Goal: Task Accomplishment & Management: Complete application form

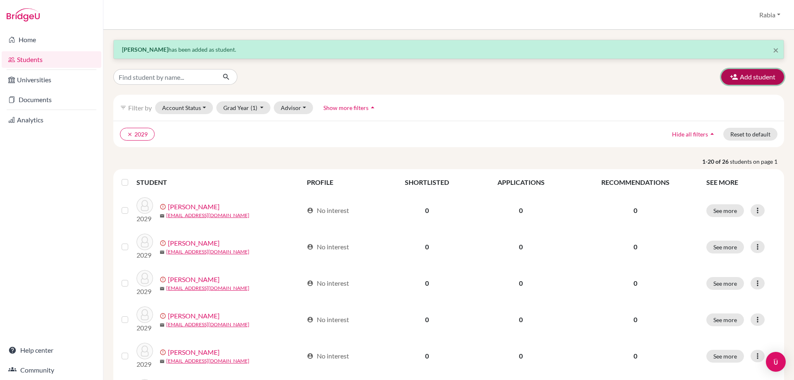
click at [741, 77] on button "Add student" at bounding box center [752, 77] width 63 height 16
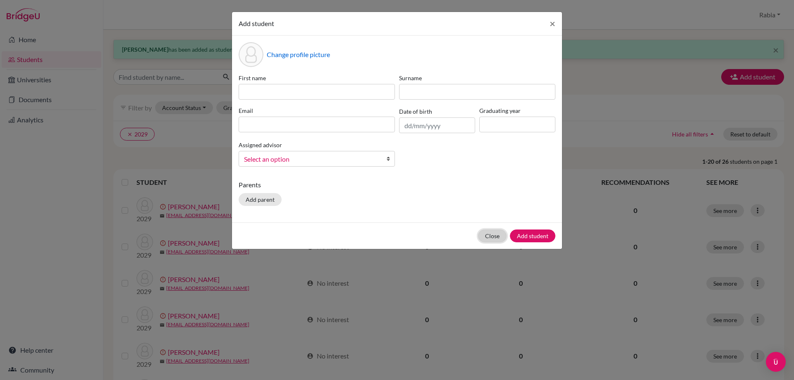
click at [487, 238] on button "Close" at bounding box center [492, 236] width 29 height 13
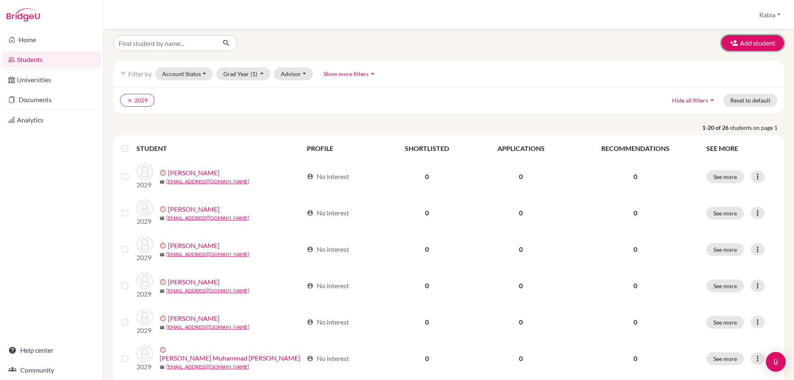
scroll to position [27, 0]
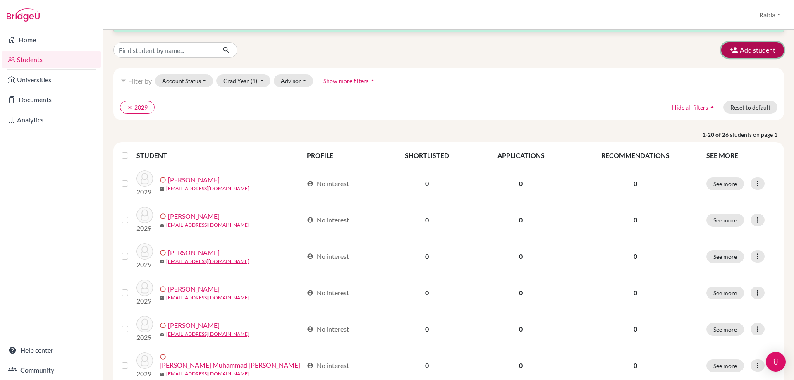
click at [730, 48] on icon "button" at bounding box center [734, 50] width 8 height 8
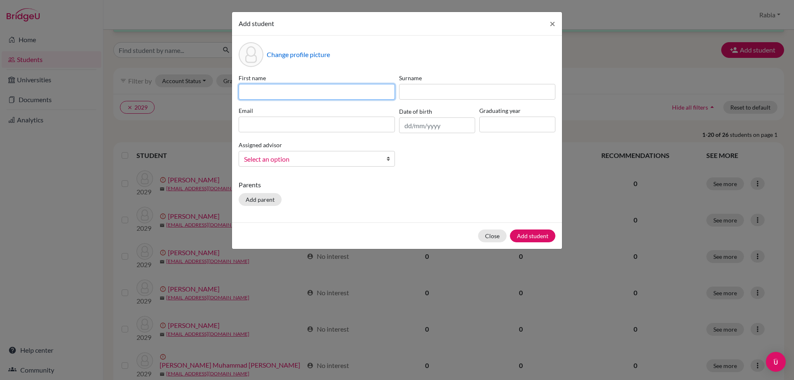
click at [264, 91] on input at bounding box center [317, 92] width 156 height 16
paste input "[PERSON_NAME] [EMAIL_ADDRESS][DOMAIN_NAME] [DATE]"
drag, startPoint x: 392, startPoint y: 90, endPoint x: 355, endPoint y: 94, distance: 37.0
click at [355, 94] on input "[PERSON_NAME] [EMAIL_ADDRESS][DOMAIN_NAME] [DATE]" at bounding box center [317, 92] width 156 height 16
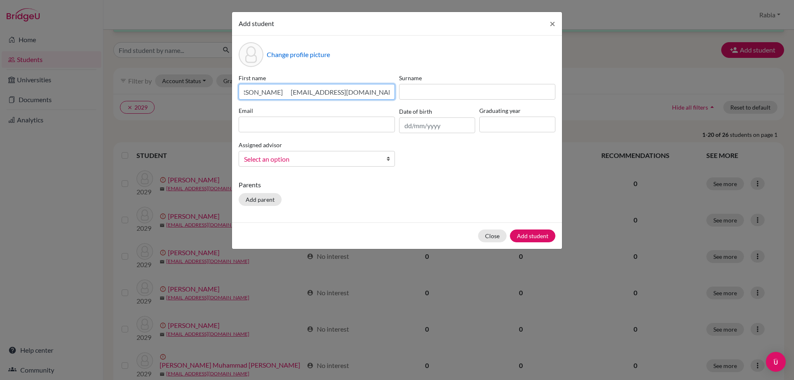
scroll to position [0, 0]
type input "[PERSON_NAME] [EMAIL_ADDRESS][DOMAIN_NAME]"
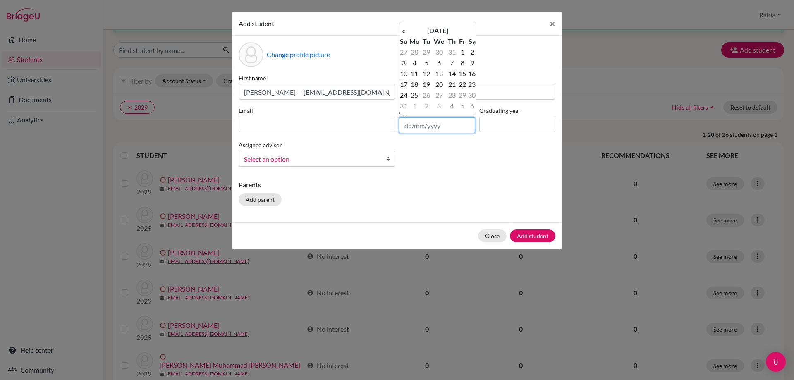
click at [415, 124] on input "text" at bounding box center [437, 125] width 76 height 16
paste input "[DATE]"
type input "[DATE]"
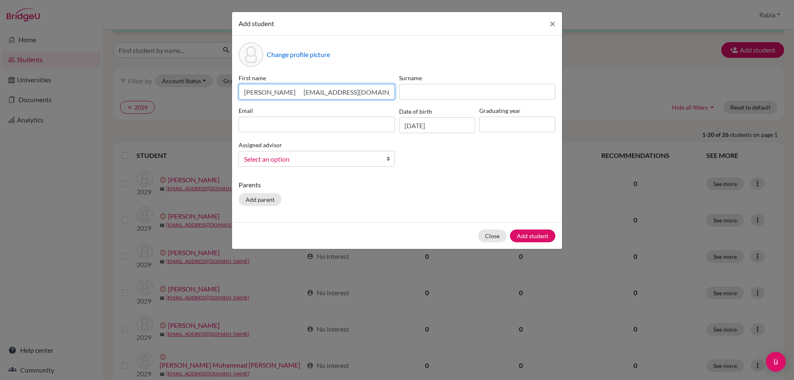
drag, startPoint x: 359, startPoint y: 93, endPoint x: 287, endPoint y: 94, distance: 72.4
click at [287, 94] on input "[PERSON_NAME] [EMAIL_ADDRESS][DOMAIN_NAME]" at bounding box center [317, 92] width 156 height 16
type input "[PERSON_NAME]"
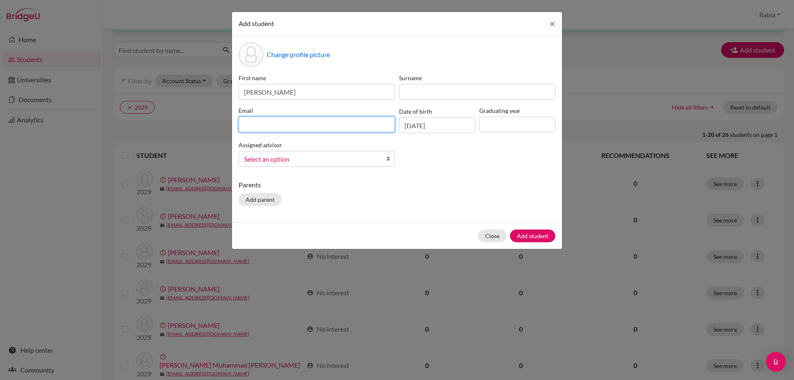
click at [310, 122] on input at bounding box center [317, 125] width 156 height 16
paste input "[EMAIL_ADDRESS][DOMAIN_NAME]"
type input "[EMAIL_ADDRESS][DOMAIN_NAME]"
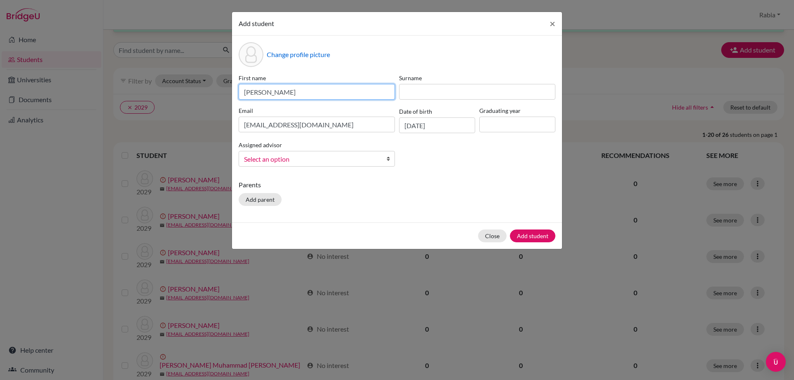
drag, startPoint x: 288, startPoint y: 88, endPoint x: 266, endPoint y: 92, distance: 22.6
click at [266, 92] on input "[PERSON_NAME]" at bounding box center [317, 92] width 156 height 16
type input "Mahd"
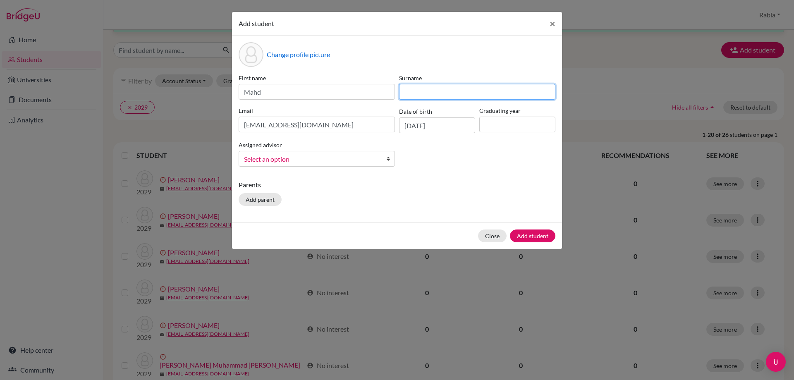
click at [420, 91] on input at bounding box center [477, 92] width 156 height 16
paste input "Shaikh"
type input "Shaikh"
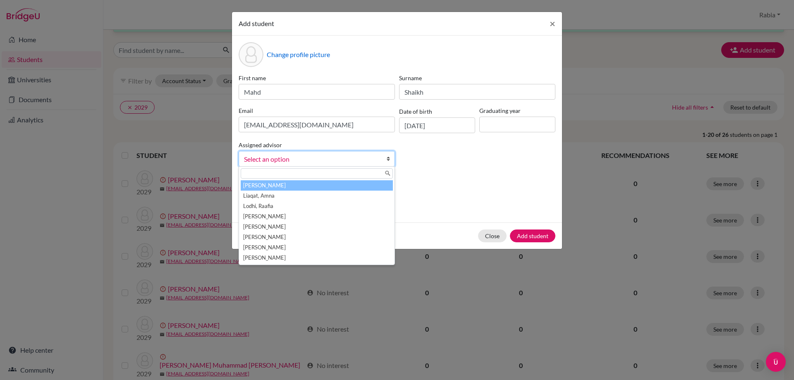
click at [322, 159] on span "Select an option" at bounding box center [311, 159] width 135 height 11
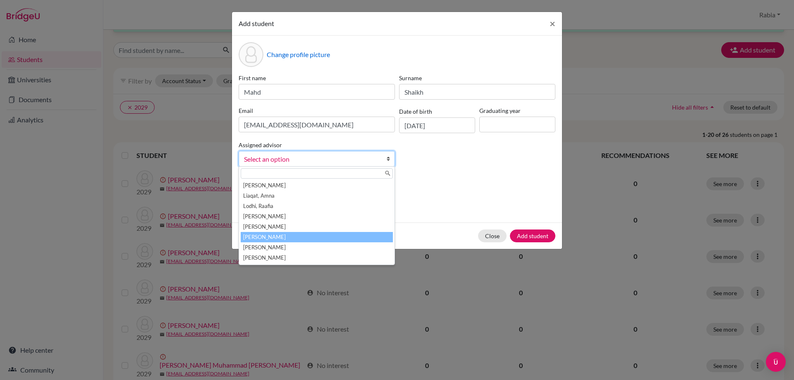
drag, startPoint x: 307, startPoint y: 238, endPoint x: 315, endPoint y: 235, distance: 8.8
click at [310, 237] on li "[PERSON_NAME]" at bounding box center [317, 237] width 152 height 10
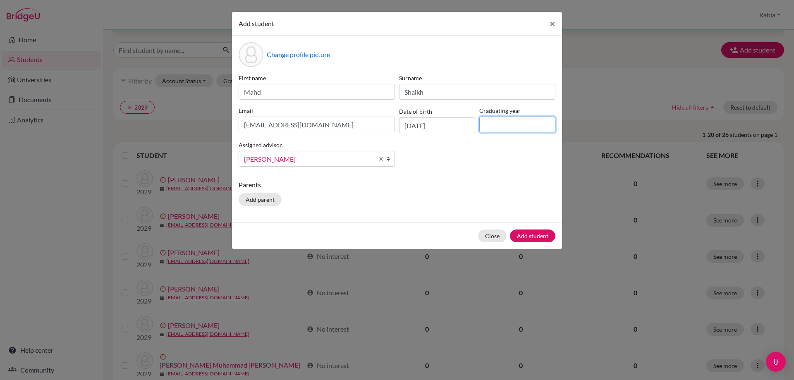
click at [516, 119] on input at bounding box center [517, 125] width 76 height 16
type input "2029"
click at [534, 235] on button "Add student" at bounding box center [532, 236] width 45 height 13
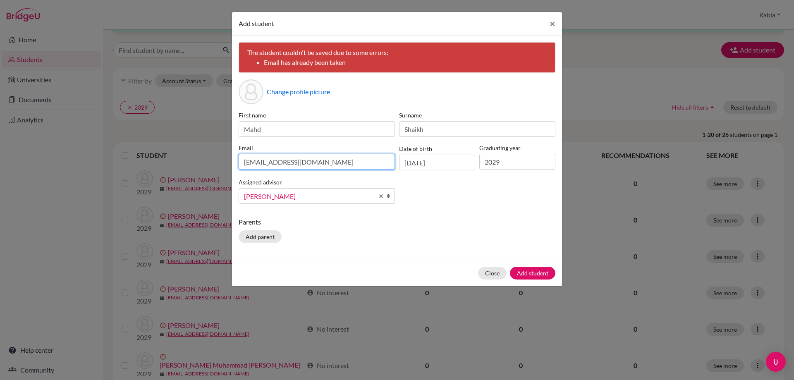
click at [322, 160] on input "[EMAIL_ADDRESS][DOMAIN_NAME]" at bounding box center [317, 162] width 156 height 16
click at [527, 267] on button "Add student" at bounding box center [532, 273] width 45 height 13
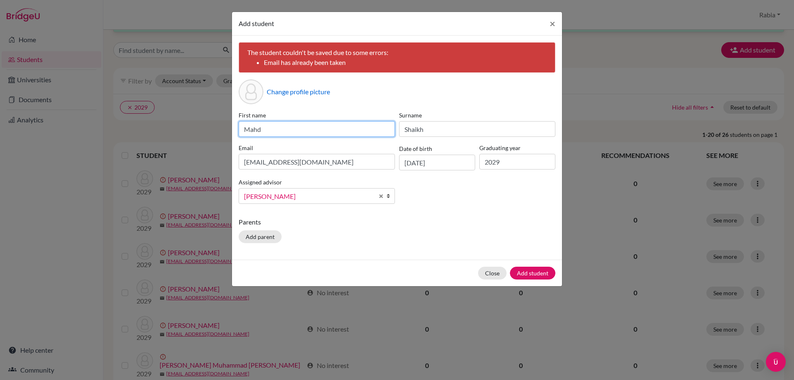
click at [293, 132] on input "Mahd" at bounding box center [317, 129] width 156 height 16
click at [285, 126] on input "Mahd" at bounding box center [317, 129] width 156 height 16
click at [267, 127] on input "Mahd" at bounding box center [317, 129] width 156 height 16
type input "Mahd"
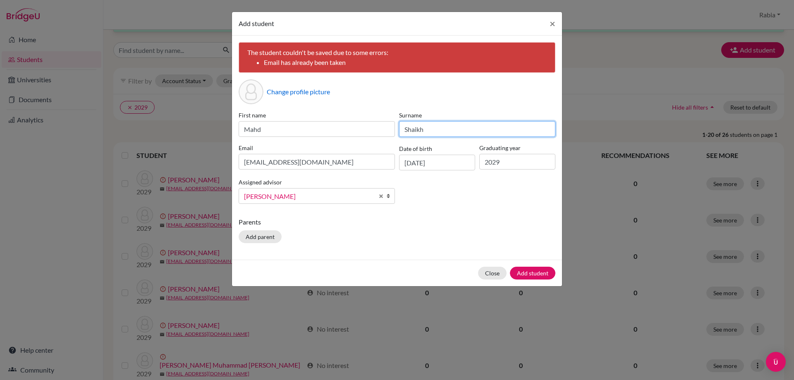
click at [440, 129] on input "Shaikh" at bounding box center [477, 129] width 156 height 16
click at [403, 128] on input "Shaikh" at bounding box center [477, 129] width 156 height 16
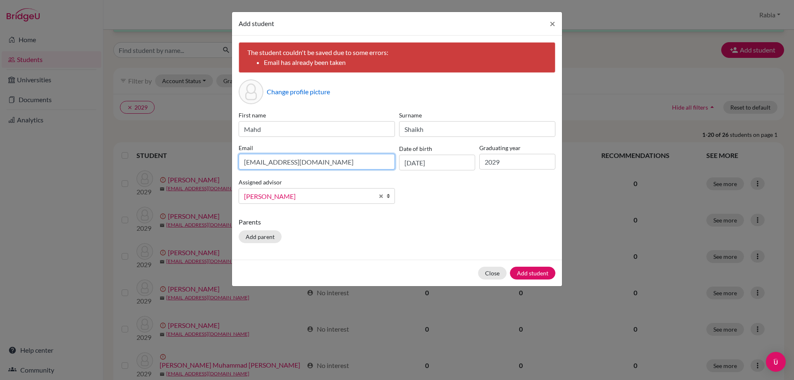
click at [339, 163] on input "[EMAIL_ADDRESS][DOMAIN_NAME]" at bounding box center [317, 162] width 156 height 16
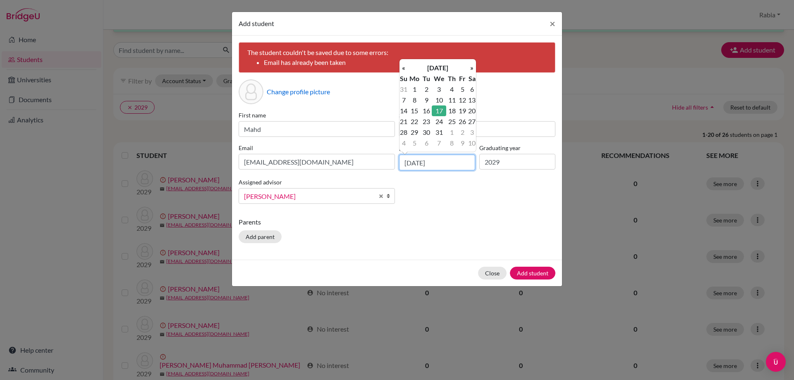
click at [450, 161] on input "[DATE]" at bounding box center [437, 163] width 76 height 16
click at [524, 154] on input "2029" at bounding box center [517, 162] width 76 height 16
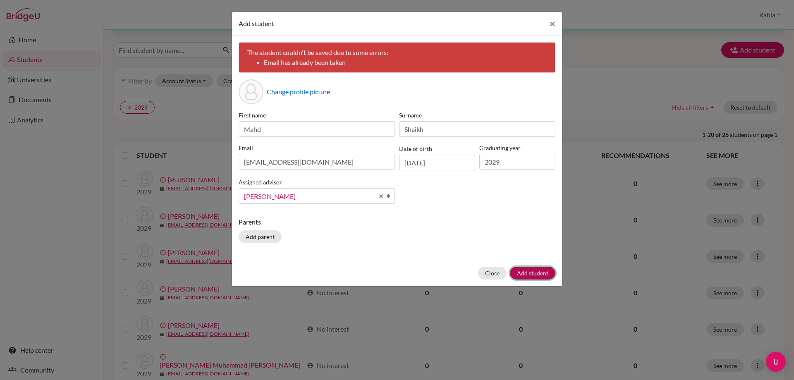
click at [538, 273] on button "Add student" at bounding box center [532, 273] width 45 height 13
click at [550, 23] on span "×" at bounding box center [553, 23] width 6 height 12
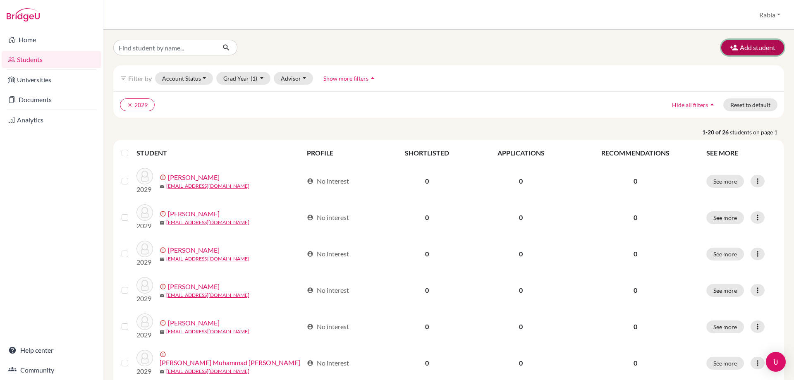
click at [752, 45] on button "Add student" at bounding box center [752, 48] width 63 height 16
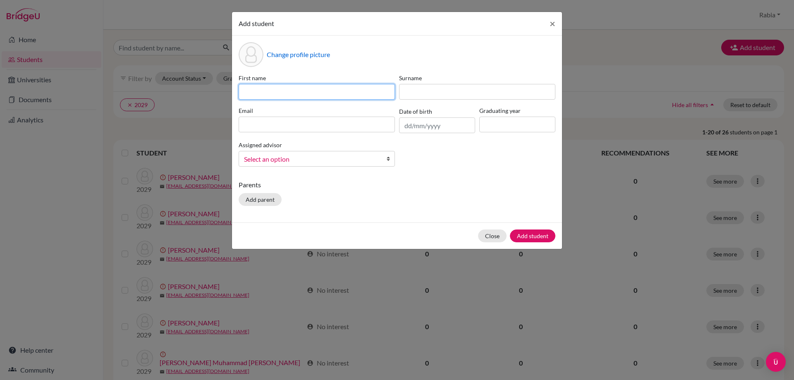
click at [288, 88] on input at bounding box center [317, 92] width 156 height 16
paste input "Shaikh"
drag, startPoint x: 272, startPoint y: 91, endPoint x: 218, endPoint y: 92, distance: 53.4
click at [218, 92] on div "Add student × Change profile picture First name [PERSON_NAME] Surname Email Dat…" at bounding box center [397, 190] width 794 height 380
paste input "[PERSON_NAME] [EMAIL_ADDRESS][DOMAIN_NAME] [DATE]"
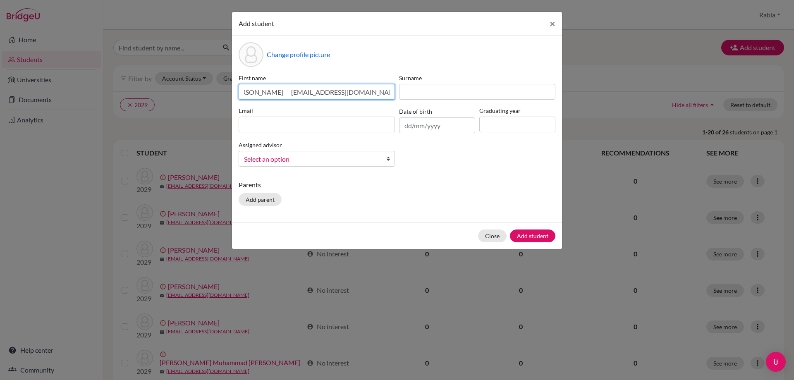
scroll to position [0, 13]
drag, startPoint x: 392, startPoint y: 91, endPoint x: 355, endPoint y: 95, distance: 37.0
click at [355, 95] on input "[PERSON_NAME] [EMAIL_ADDRESS][DOMAIN_NAME] [DATE]" at bounding box center [317, 92] width 156 height 16
type input "[PERSON_NAME] [EMAIL_ADDRESS][DOMAIN_NAME]"
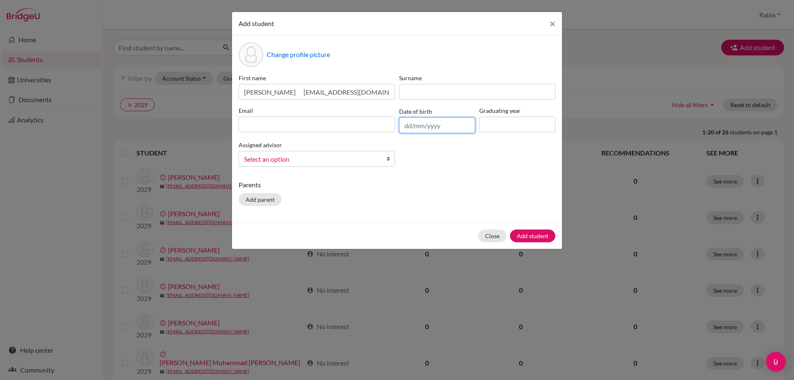
click at [406, 125] on input "text" at bounding box center [437, 125] width 76 height 16
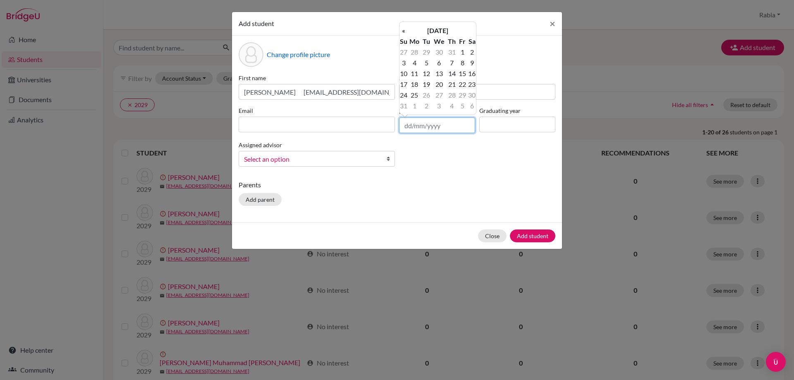
paste input "[DATE]"
type input "[DATE]"
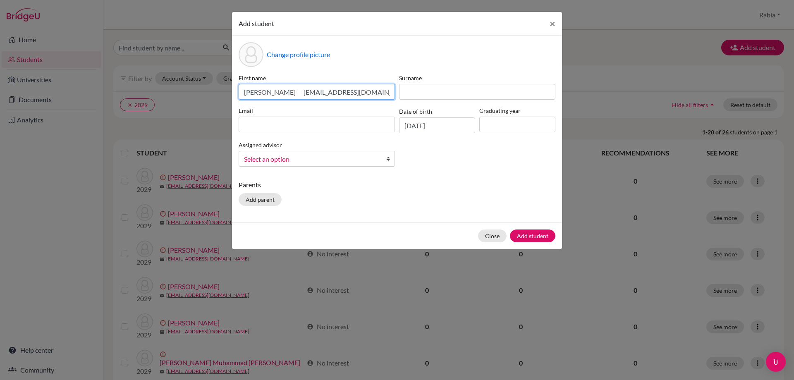
drag, startPoint x: 367, startPoint y: 93, endPoint x: 285, endPoint y: 93, distance: 82.3
click at [285, 93] on input "[PERSON_NAME] [EMAIL_ADDRESS][DOMAIN_NAME]" at bounding box center [317, 92] width 156 height 16
type input "[PERSON_NAME]"
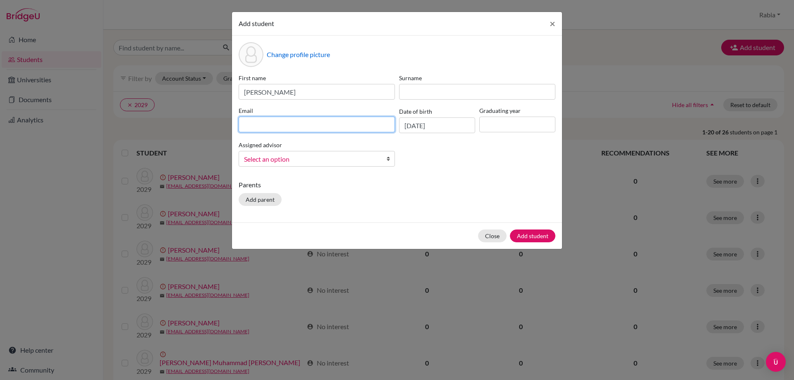
click at [274, 119] on input at bounding box center [317, 125] width 156 height 16
paste input "[EMAIL_ADDRESS][DOMAIN_NAME]"
type input "[EMAIL_ADDRESS][DOMAIN_NAME]"
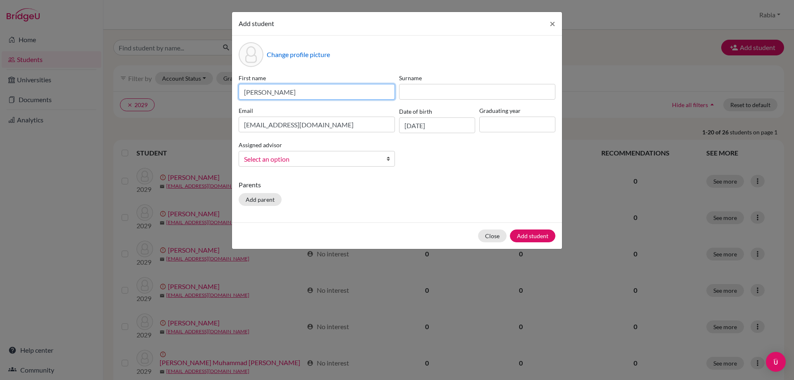
drag, startPoint x: 287, startPoint y: 90, endPoint x: 265, endPoint y: 89, distance: 21.9
click at [265, 89] on input "[PERSON_NAME]" at bounding box center [317, 92] width 156 height 16
type input "Mahd"
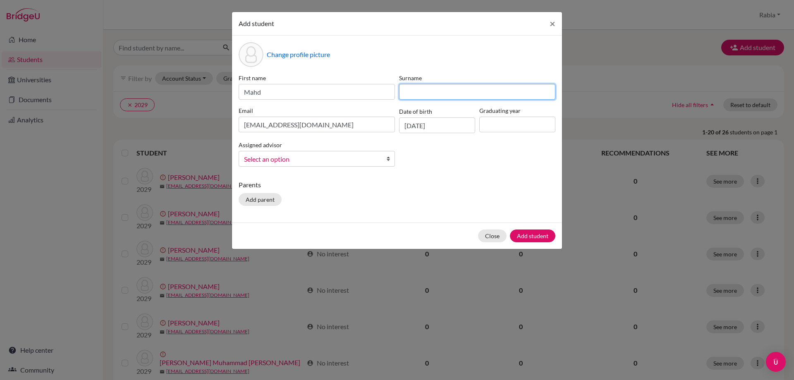
click at [416, 93] on input at bounding box center [477, 92] width 156 height 16
paste input "Shaikh"
type input "Shaikh"
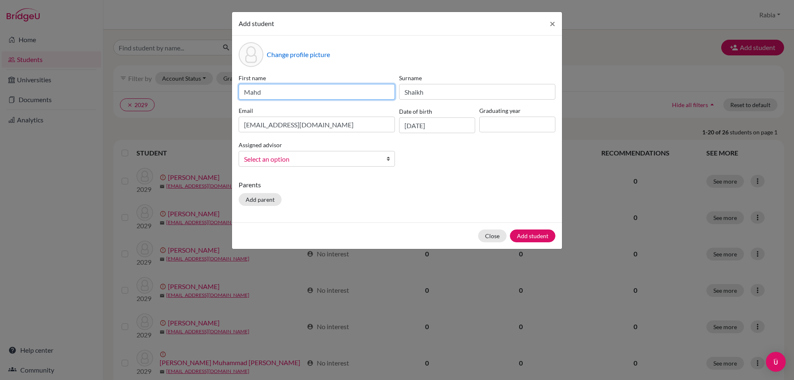
click at [286, 86] on input "Mahd" at bounding box center [317, 92] width 156 height 16
type input "Mahd"
click at [324, 160] on span "Select an option" at bounding box center [311, 159] width 135 height 11
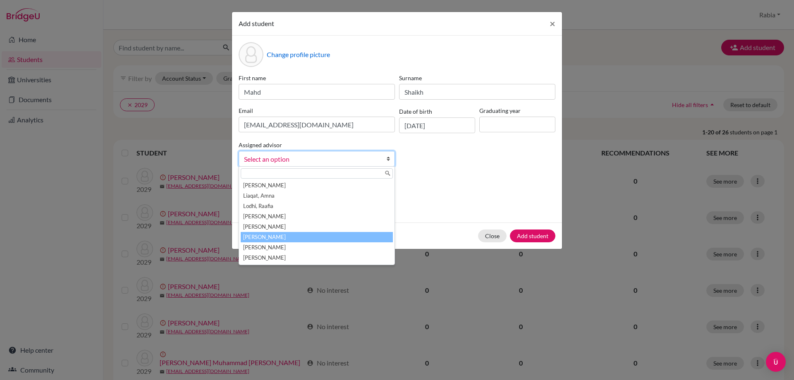
click at [302, 236] on li "[PERSON_NAME]" at bounding box center [317, 237] width 152 height 10
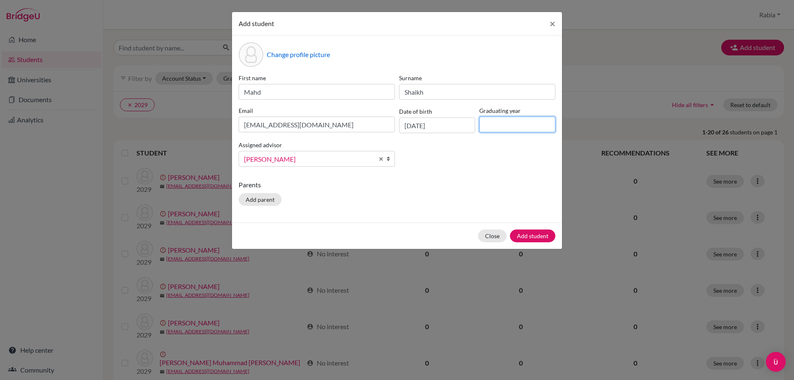
click at [495, 122] on input at bounding box center [517, 125] width 76 height 16
type input "2029"
click at [543, 236] on button "Add student" at bounding box center [532, 236] width 45 height 13
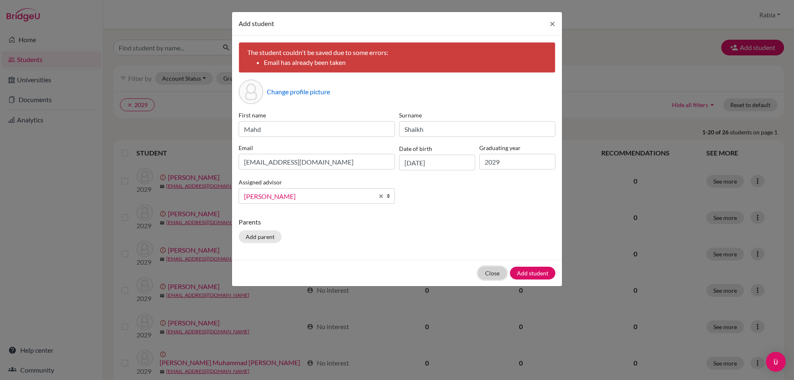
click at [490, 274] on button "Close" at bounding box center [492, 273] width 29 height 13
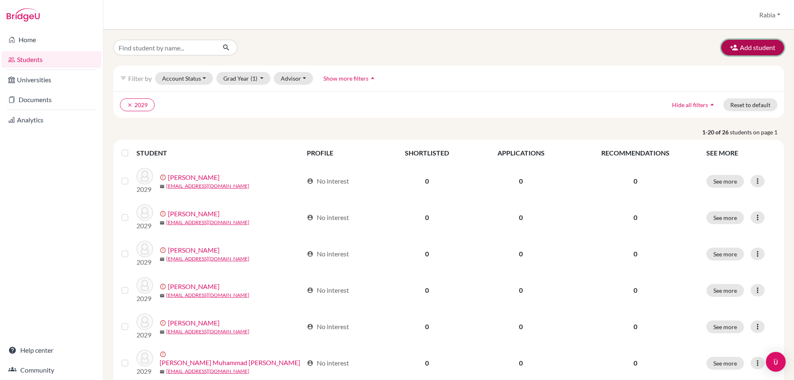
click at [761, 43] on button "Add student" at bounding box center [752, 48] width 63 height 16
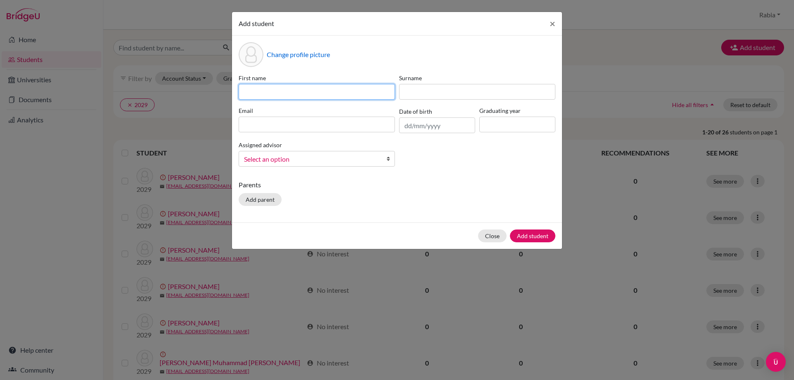
click at [265, 95] on input at bounding box center [317, 92] width 156 height 16
paste input "[PERSON_NAME] [EMAIL_ADDRESS][DOMAIN_NAME] [DATE]"
drag, startPoint x: 391, startPoint y: 92, endPoint x: 354, endPoint y: 98, distance: 37.3
click at [354, 98] on input "[PERSON_NAME] [EMAIL_ADDRESS][DOMAIN_NAME] [DATE]" at bounding box center [317, 92] width 156 height 16
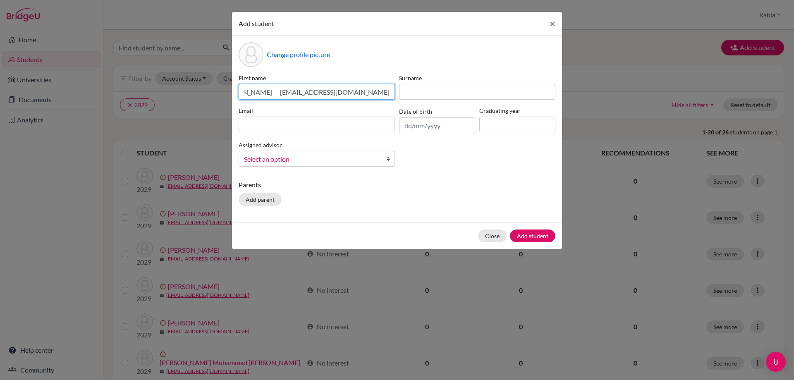
scroll to position [0, 0]
type input "[PERSON_NAME] [EMAIL_ADDRESS][DOMAIN_NAME]"
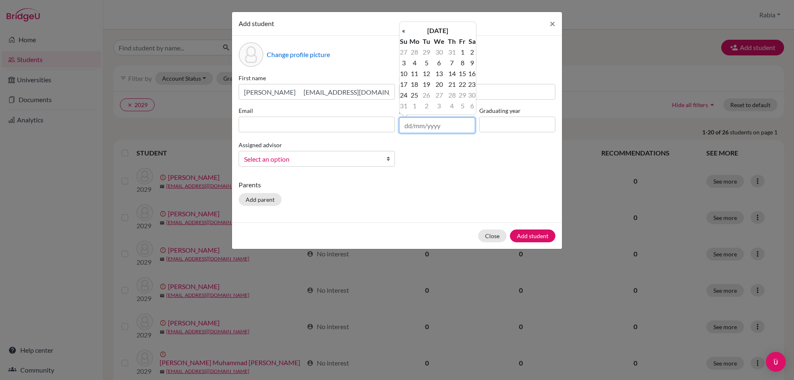
click at [419, 118] on input "text" at bounding box center [437, 125] width 76 height 16
paste input "[DATE]"
type input "[DATE]"
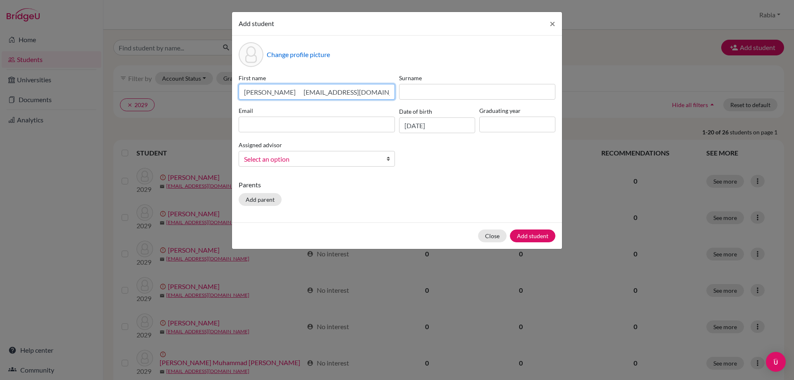
drag, startPoint x: 380, startPoint y: 94, endPoint x: 308, endPoint y: 92, distance: 72.0
click at [308, 92] on input "[PERSON_NAME] [EMAIL_ADDRESS][DOMAIN_NAME]" at bounding box center [317, 92] width 156 height 16
type input "[PERSON_NAME]"
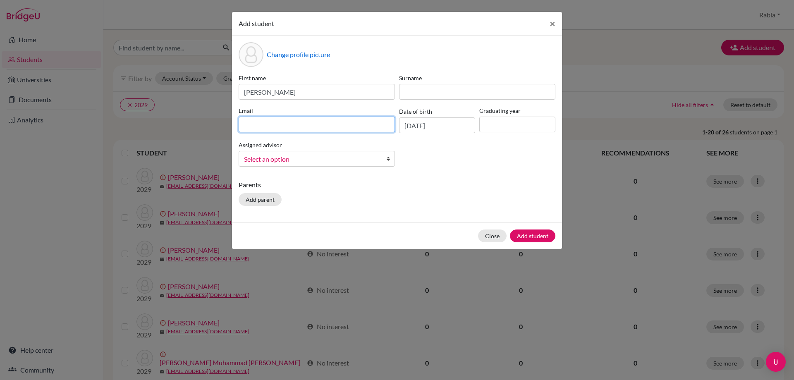
click at [289, 123] on input at bounding box center [317, 125] width 156 height 16
paste input "[EMAIL_ADDRESS][DOMAIN_NAME]"
type input "[EMAIL_ADDRESS][DOMAIN_NAME]"
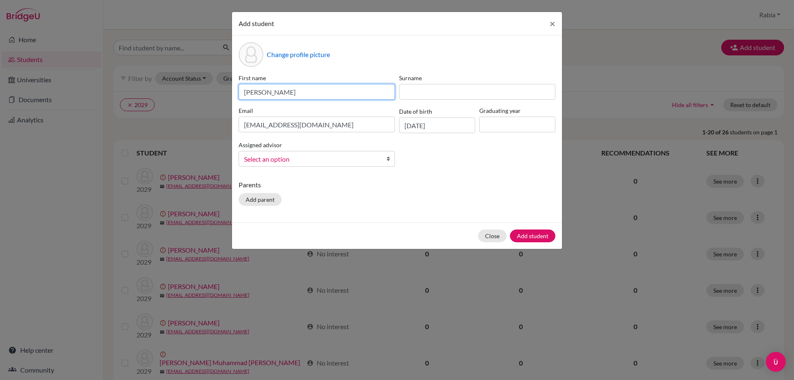
drag, startPoint x: 303, startPoint y: 94, endPoint x: 285, endPoint y: 95, distance: 17.4
click at [285, 95] on input "[PERSON_NAME]" at bounding box center [317, 92] width 156 height 16
type input "[DEMOGRAPHIC_DATA]"
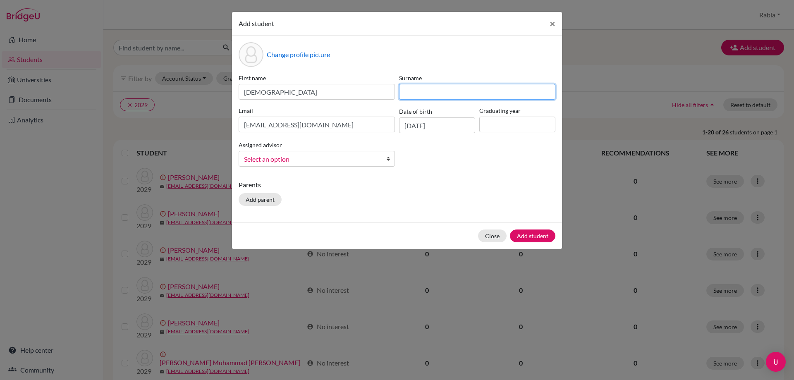
click at [420, 92] on input at bounding box center [477, 92] width 156 height 16
paste input "[PERSON_NAME]"
type input "[PERSON_NAME]"
click at [489, 121] on input at bounding box center [517, 125] width 76 height 16
type input "2029"
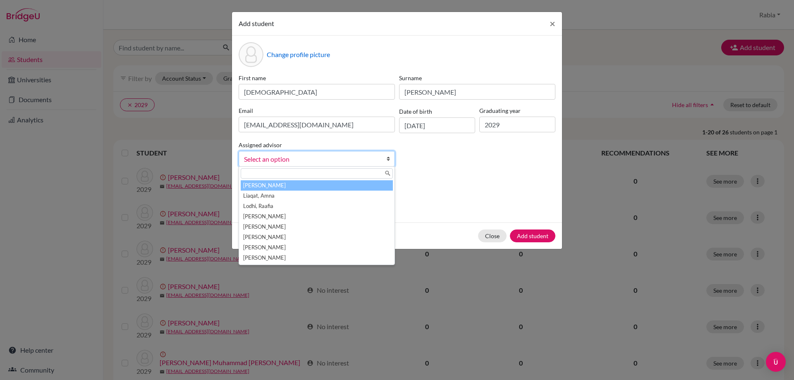
click at [313, 154] on span "Select an option" at bounding box center [311, 159] width 135 height 11
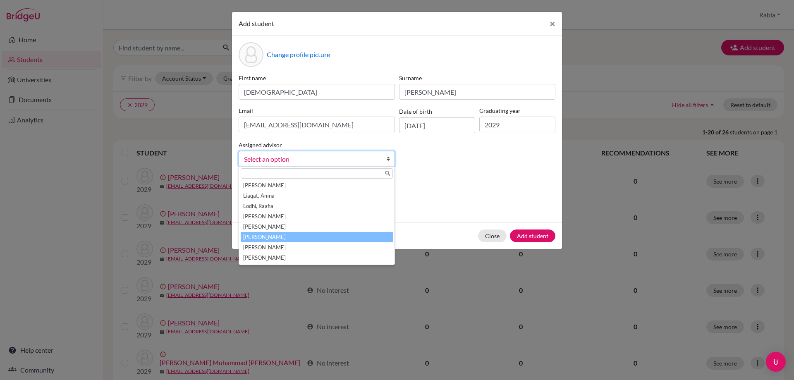
click at [294, 237] on li "[PERSON_NAME]" at bounding box center [317, 237] width 152 height 10
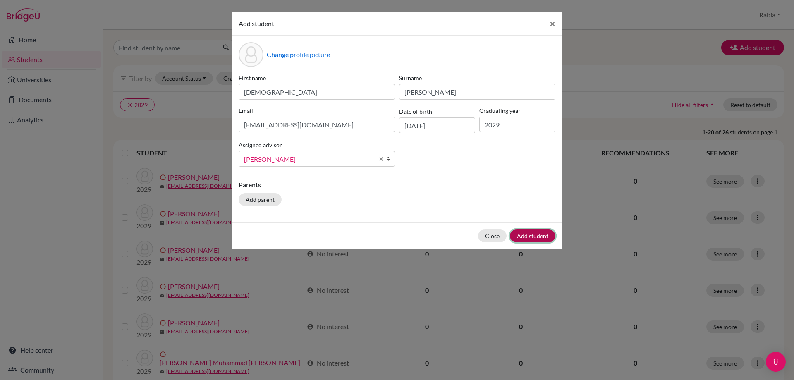
click at [542, 240] on button "Add student" at bounding box center [532, 236] width 45 height 13
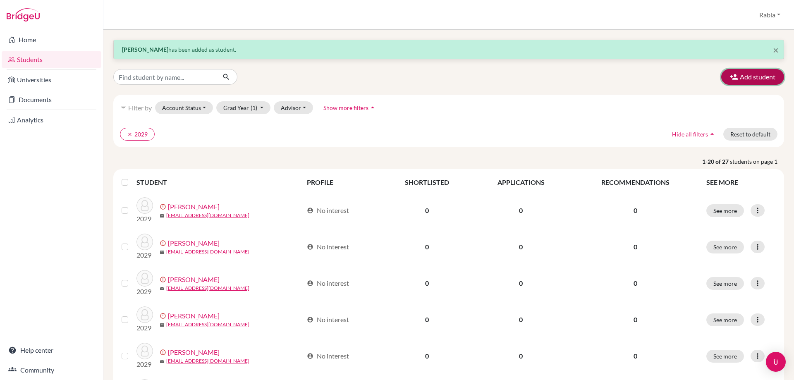
click at [756, 80] on button "Add student" at bounding box center [752, 77] width 63 height 16
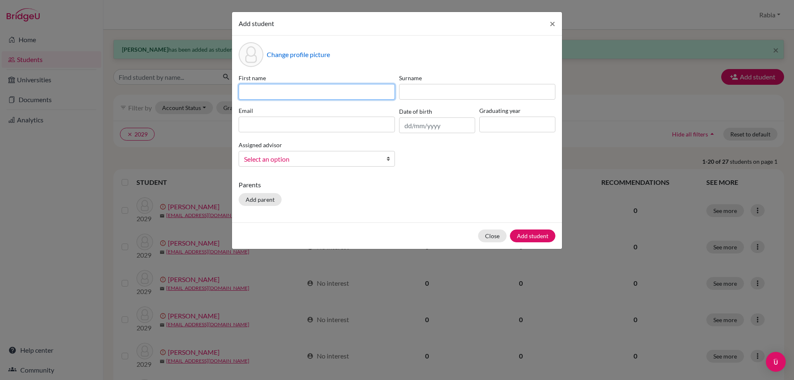
click at [315, 95] on input at bounding box center [317, 92] width 156 height 16
paste input "[PERSON_NAME] [EMAIL_ADDRESS][DOMAIN_NAME] [DATE]"
drag, startPoint x: 391, startPoint y: 93, endPoint x: 355, endPoint y: 98, distance: 36.0
click at [355, 98] on input "[PERSON_NAME] [EMAIL_ADDRESS][DOMAIN_NAME] [DATE]" at bounding box center [317, 92] width 156 height 16
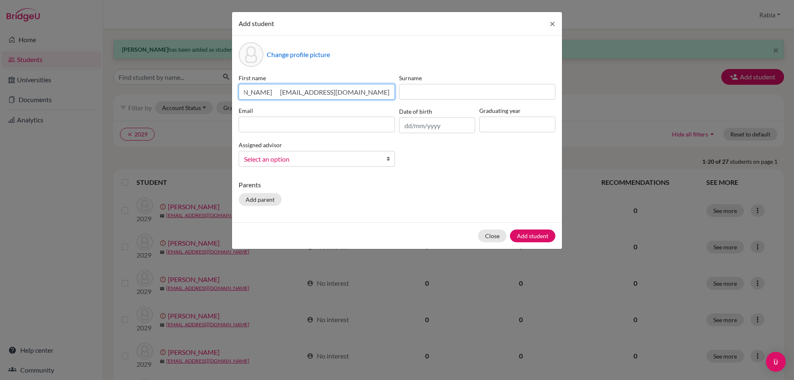
scroll to position [0, 0]
type input "[PERSON_NAME] [EMAIL_ADDRESS][DOMAIN_NAME]"
click at [413, 128] on input "text" at bounding box center [437, 125] width 76 height 16
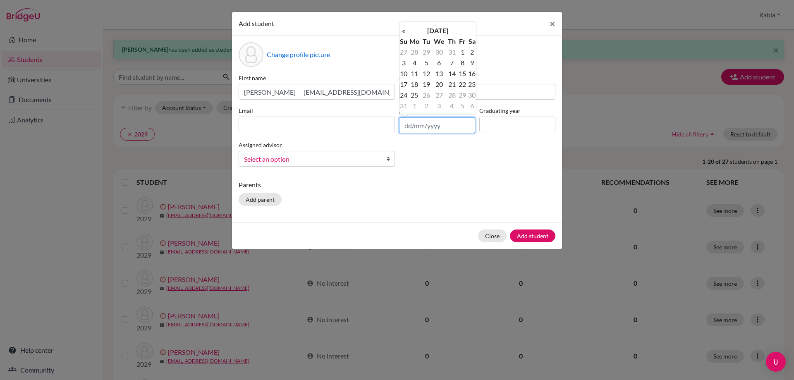
paste input "[DATE]"
type input "[DATE]"
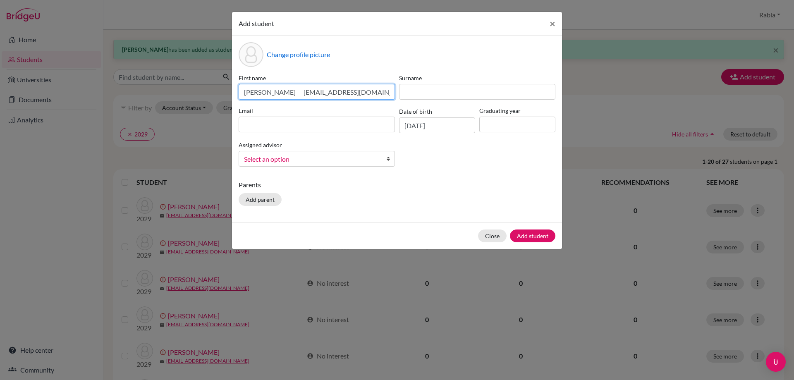
drag, startPoint x: 384, startPoint y: 89, endPoint x: 306, endPoint y: 90, distance: 77.3
click at [306, 90] on input "[PERSON_NAME] [EMAIL_ADDRESS][DOMAIN_NAME]" at bounding box center [317, 92] width 156 height 16
type input "[PERSON_NAME]"
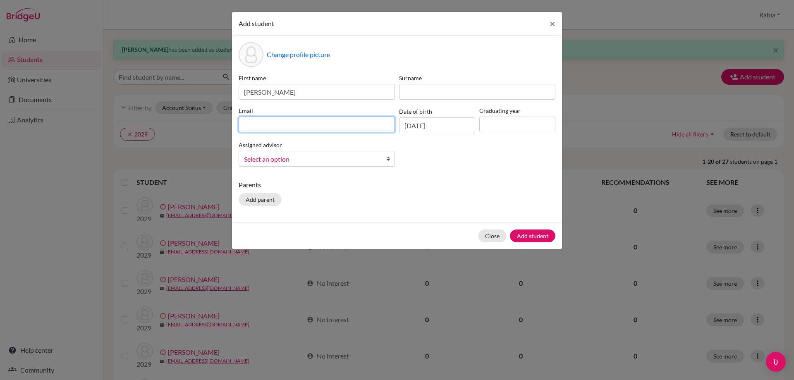
click at [281, 126] on input at bounding box center [317, 125] width 156 height 16
paste input "[EMAIL_ADDRESS][DOMAIN_NAME]"
type input "[EMAIL_ADDRESS][DOMAIN_NAME]"
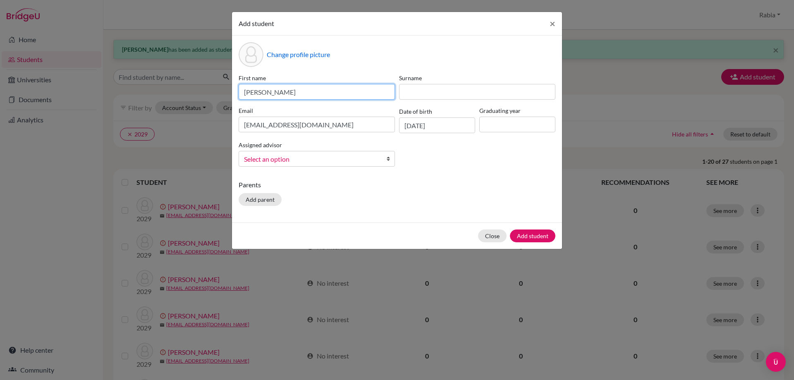
drag, startPoint x: 320, startPoint y: 95, endPoint x: 275, endPoint y: 93, distance: 45.1
click at [275, 93] on input "[PERSON_NAME]" at bounding box center [317, 92] width 156 height 16
type input "Alveena"
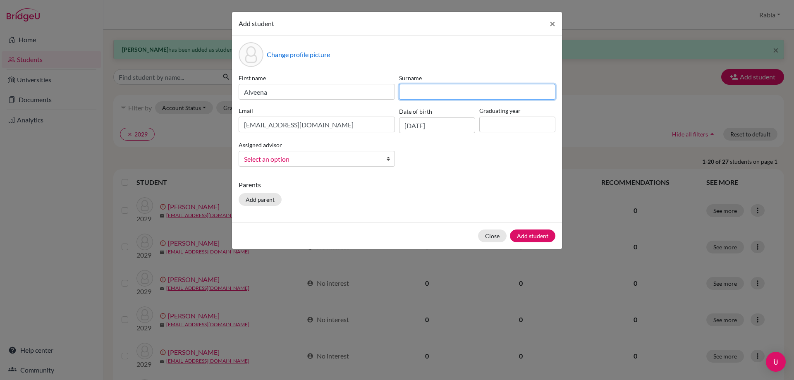
click at [436, 90] on input at bounding box center [477, 92] width 156 height 16
paste input "Choudry"
type input "Choudry"
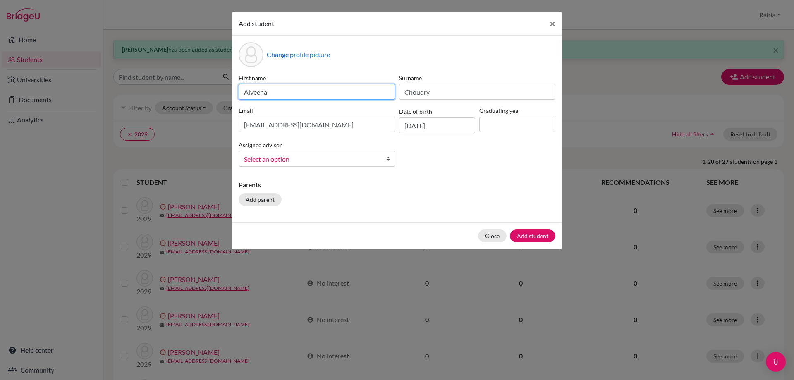
click at [302, 90] on input "Alveena" at bounding box center [317, 92] width 156 height 16
type input "Alveena"
click at [502, 124] on input at bounding box center [517, 125] width 76 height 16
type input "2029"
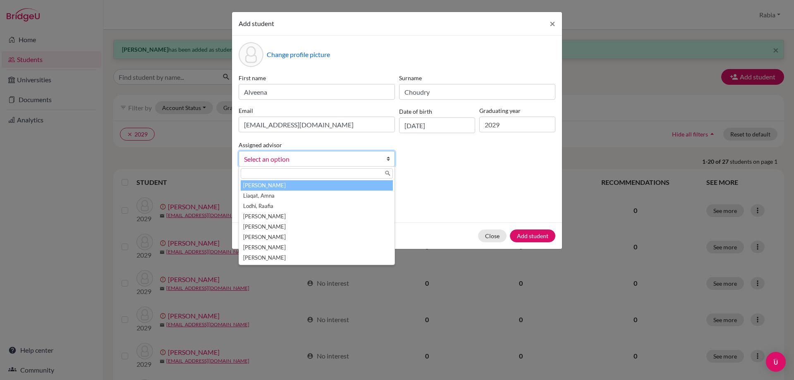
click at [347, 160] on span "Select an option" at bounding box center [311, 159] width 135 height 11
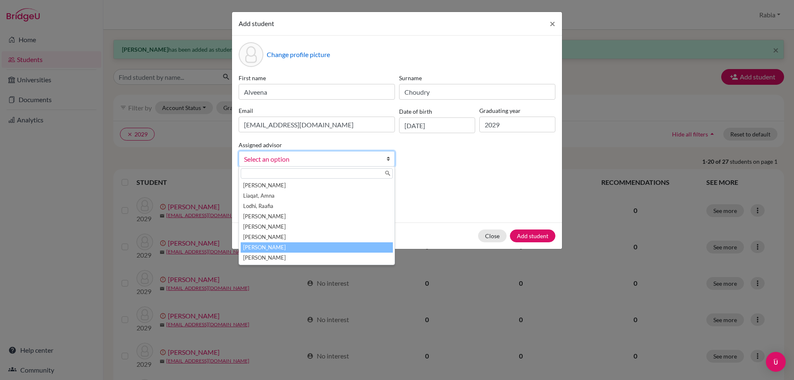
click at [328, 242] on li "[PERSON_NAME]" at bounding box center [317, 247] width 152 height 10
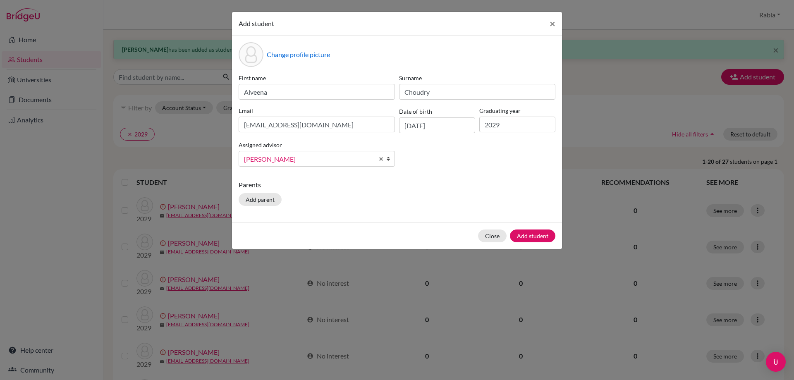
click at [303, 159] on span "[PERSON_NAME]" at bounding box center [309, 159] width 130 height 11
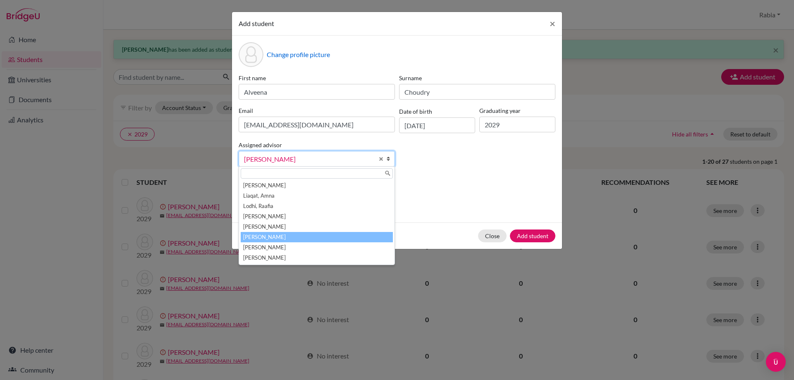
click at [308, 235] on li "[PERSON_NAME]" at bounding box center [317, 237] width 152 height 10
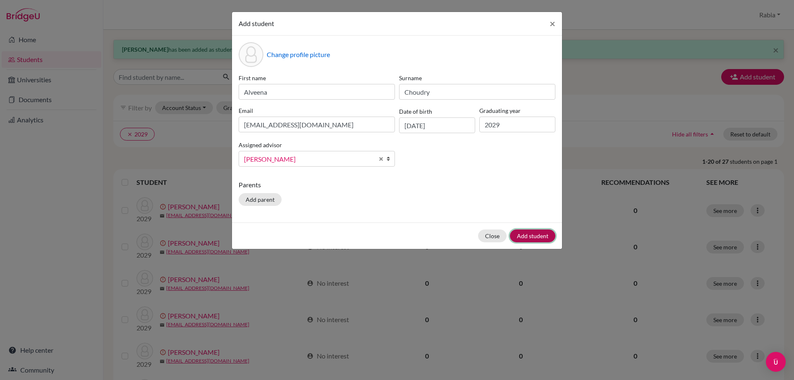
click at [519, 232] on button "Add student" at bounding box center [532, 236] width 45 height 13
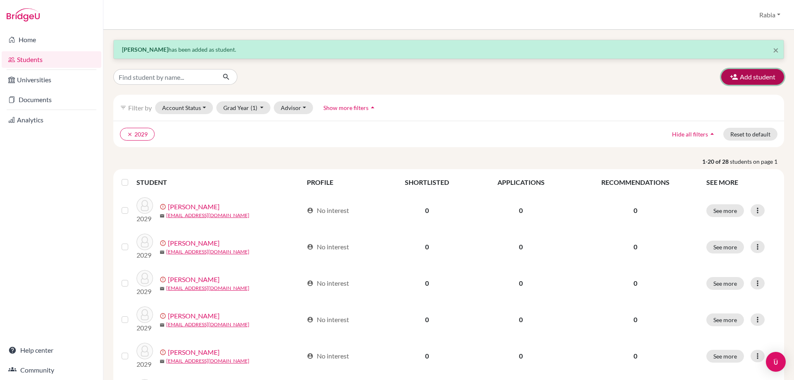
click at [740, 80] on button "Add student" at bounding box center [752, 77] width 63 height 16
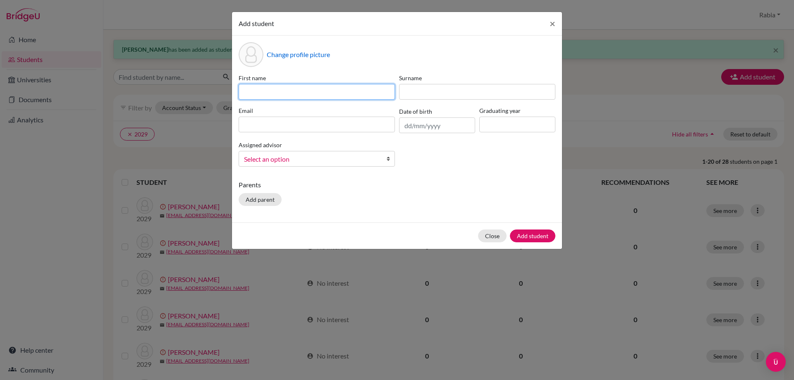
click at [257, 87] on input at bounding box center [317, 92] width 156 height 16
paste input "Salar Khan [EMAIL_ADDRESS][DOMAIN_NAME] [DATE]"
drag, startPoint x: 390, startPoint y: 92, endPoint x: 354, endPoint y: 93, distance: 35.6
click at [354, 93] on input "Salar Khan [EMAIL_ADDRESS][DOMAIN_NAME] [DATE]" at bounding box center [317, 92] width 156 height 16
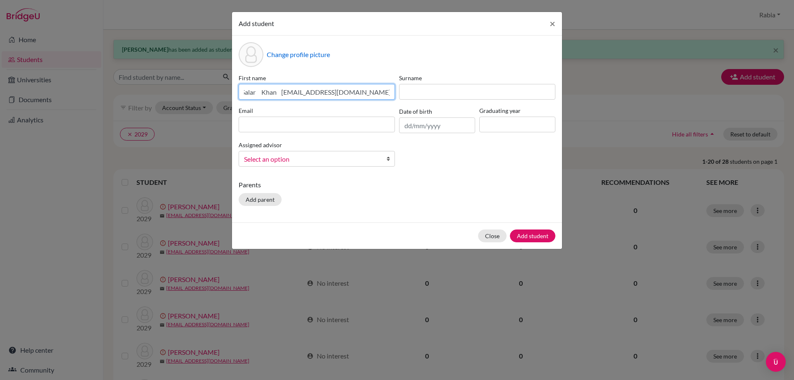
scroll to position [0, 0]
type input "Salar Khan [EMAIL_ADDRESS][DOMAIN_NAME]"
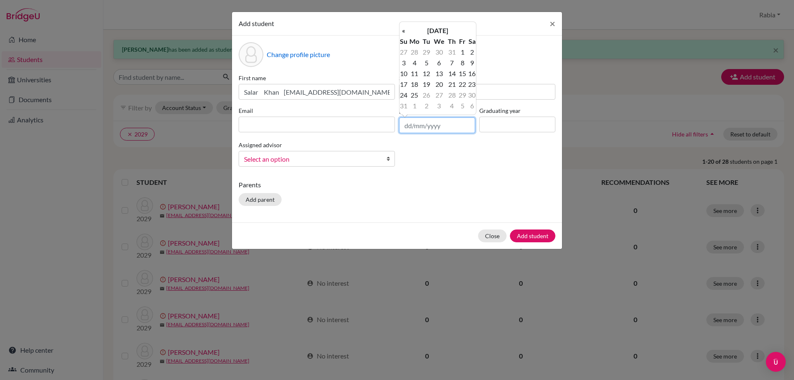
click at [432, 128] on input "text" at bounding box center [437, 125] width 76 height 16
paste input "[DATE]"
type input "[DATE]"
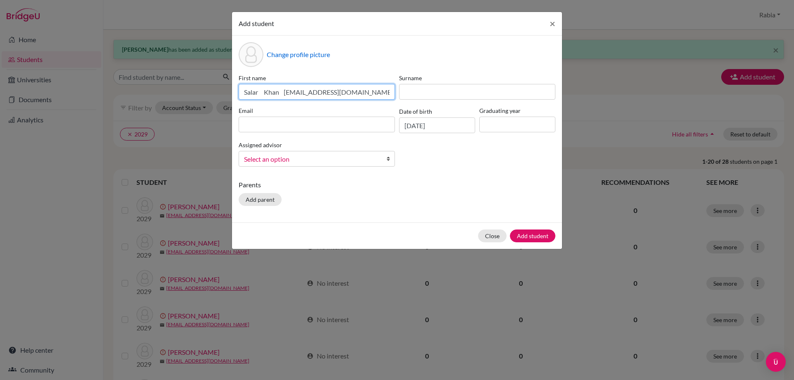
drag, startPoint x: 360, startPoint y: 93, endPoint x: 284, endPoint y: 93, distance: 76.1
click at [284, 93] on input "Salar Khan [EMAIL_ADDRESS][DOMAIN_NAME]" at bounding box center [317, 92] width 156 height 16
type input "[PERSON_NAME]"
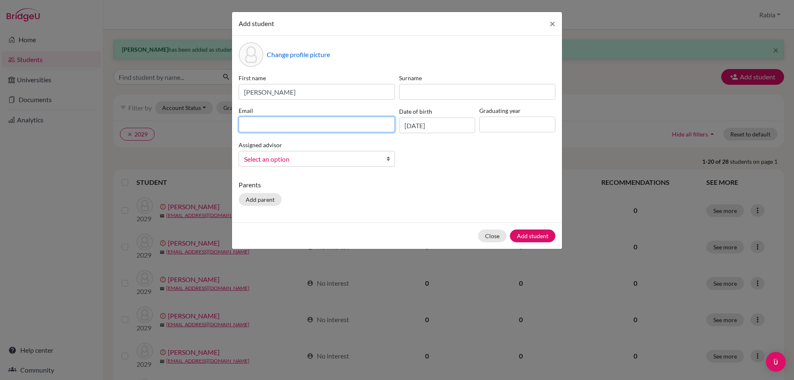
click at [287, 124] on input at bounding box center [317, 125] width 156 height 16
paste input "[EMAIL_ADDRESS][DOMAIN_NAME]"
type input "[EMAIL_ADDRESS][DOMAIN_NAME]"
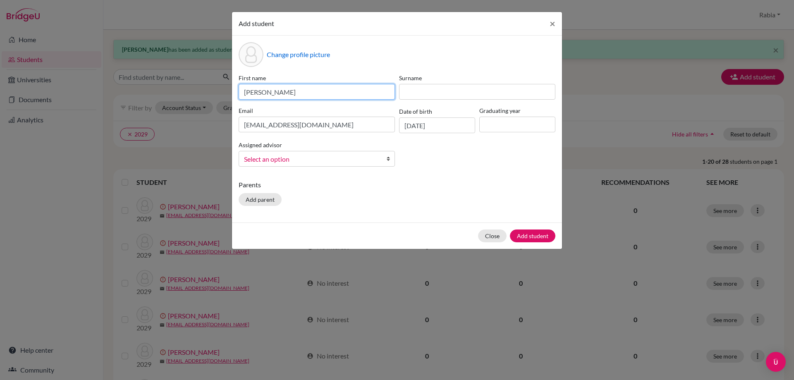
drag, startPoint x: 292, startPoint y: 93, endPoint x: 259, endPoint y: 95, distance: 33.2
click at [259, 95] on input "[PERSON_NAME]" at bounding box center [317, 92] width 156 height 16
type input "Salar"
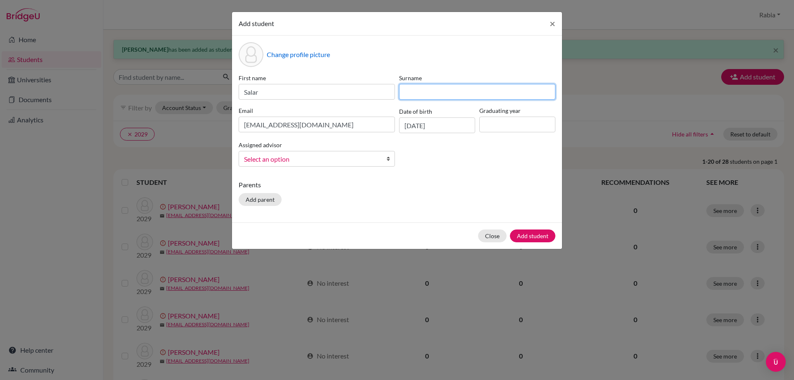
click at [418, 93] on input at bounding box center [477, 92] width 156 height 16
paste input "Khan"
click at [414, 95] on input "Khan" at bounding box center [477, 92] width 156 height 16
type input "Khan"
click at [512, 131] on input at bounding box center [517, 125] width 76 height 16
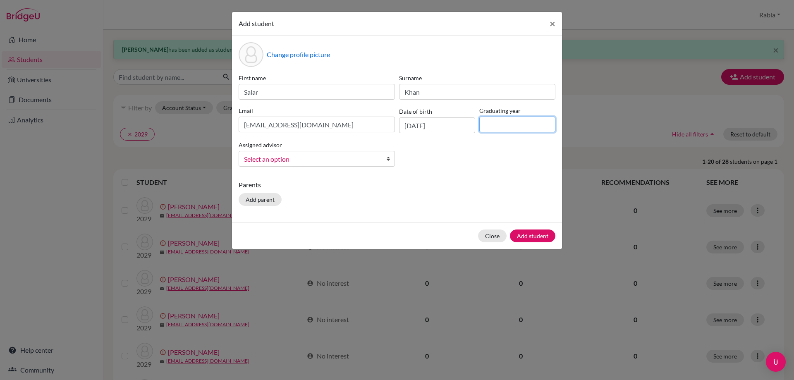
type input "2029"
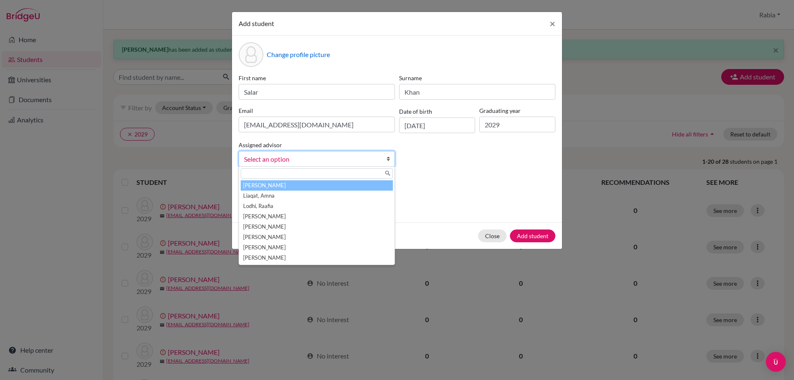
click at [333, 158] on span "Select an option" at bounding box center [311, 159] width 135 height 11
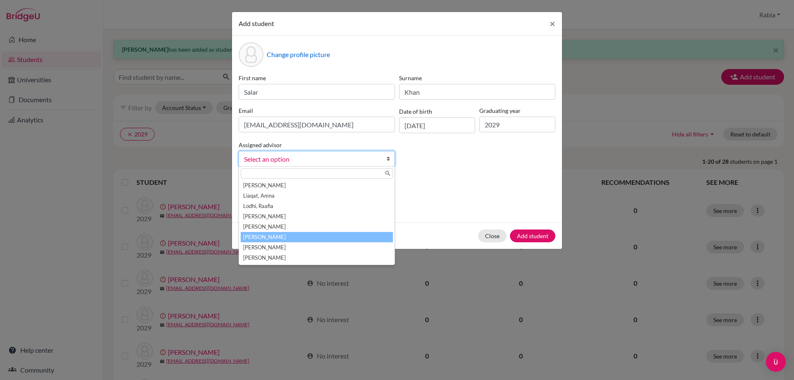
click at [319, 240] on li "[PERSON_NAME]" at bounding box center [317, 237] width 152 height 10
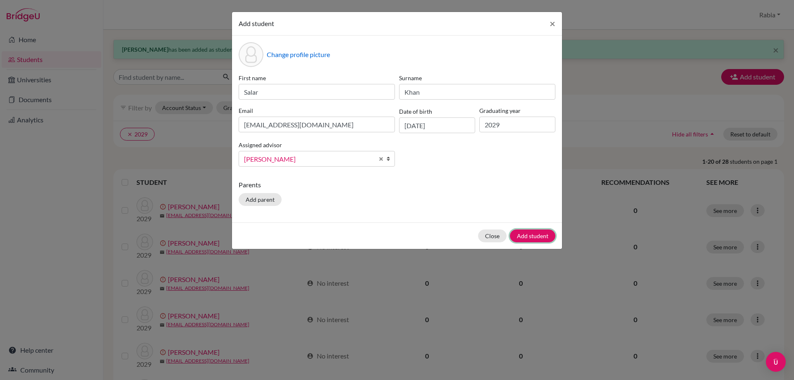
click at [536, 240] on button "Add student" at bounding box center [532, 236] width 45 height 13
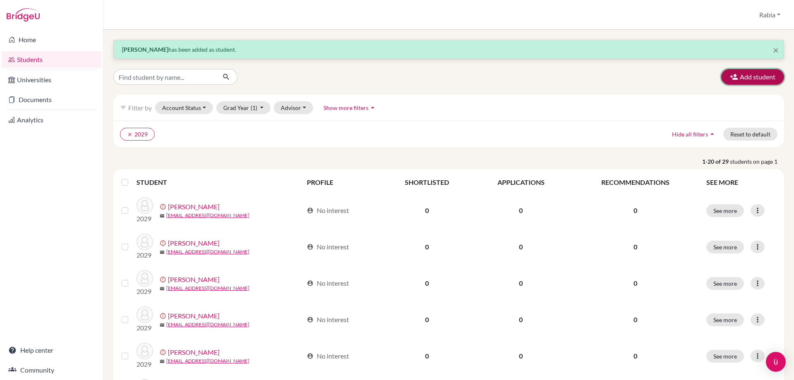
click at [744, 74] on button "Add student" at bounding box center [752, 77] width 63 height 16
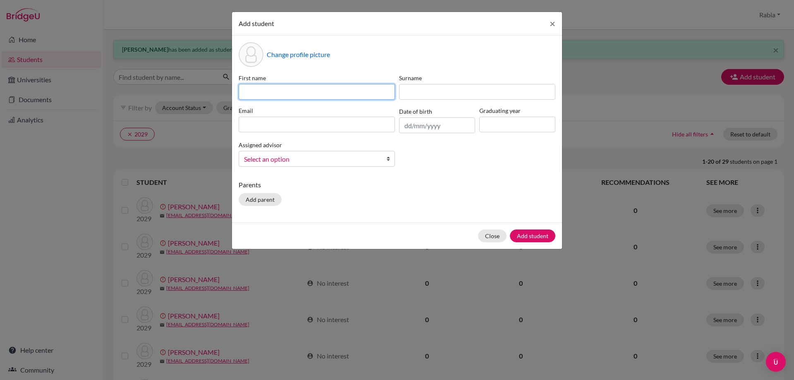
click at [258, 89] on input at bounding box center [317, 92] width 156 height 16
paste input "[PERSON_NAME] [EMAIL_ADDRESS][DOMAIN_NAME] [DATE]"
drag, startPoint x: 392, startPoint y: 89, endPoint x: 353, endPoint y: 95, distance: 38.8
click at [353, 95] on input "[PERSON_NAME] [EMAIL_ADDRESS][DOMAIN_NAME] [DATE]" at bounding box center [317, 92] width 156 height 16
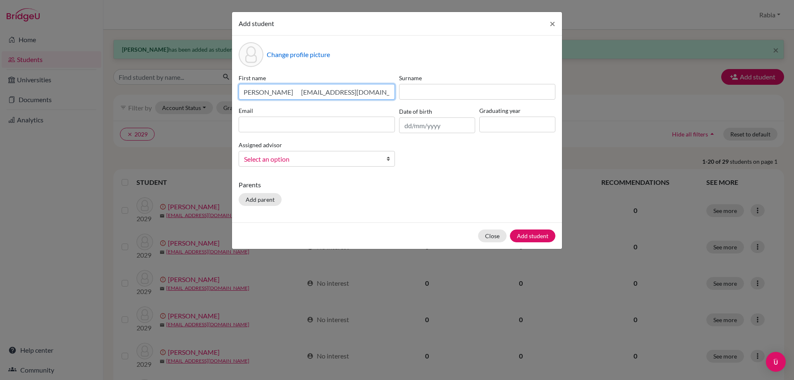
scroll to position [0, 0]
type input "[PERSON_NAME] [EMAIL_ADDRESS][DOMAIN_NAME]"
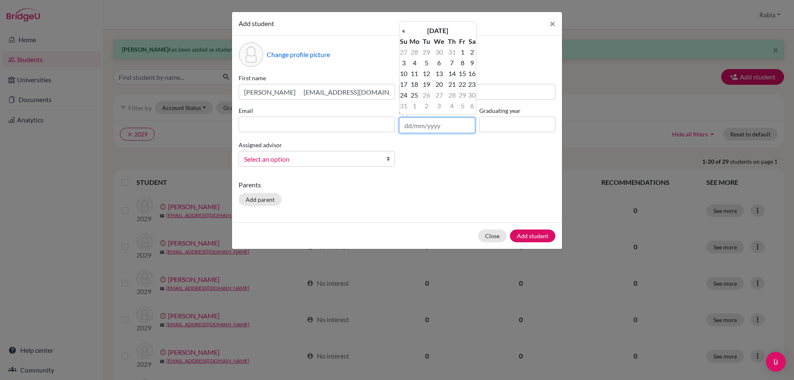
click at [406, 121] on input "text" at bounding box center [437, 125] width 76 height 16
paste input "[DATE]"
type input "[DATE]"
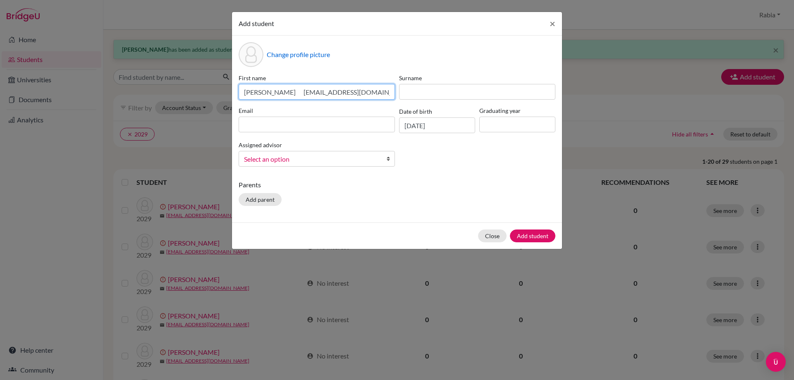
drag, startPoint x: 353, startPoint y: 95, endPoint x: 286, endPoint y: 102, distance: 66.9
click at [286, 102] on div "First name [PERSON_NAME] [EMAIL_ADDRESS][DOMAIN_NAME] Surname Email Date of bir…" at bounding box center [397, 124] width 321 height 100
type input "[PERSON_NAME]"
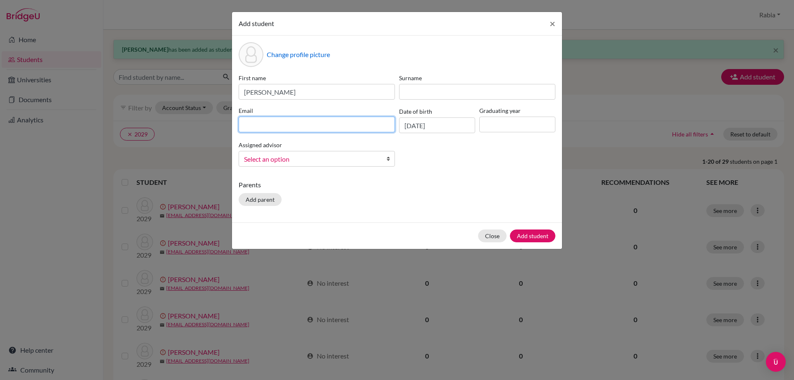
click at [299, 127] on input at bounding box center [317, 125] width 156 height 16
paste input "[EMAIL_ADDRESS][DOMAIN_NAME]"
type input "[EMAIL_ADDRESS][DOMAIN_NAME]"
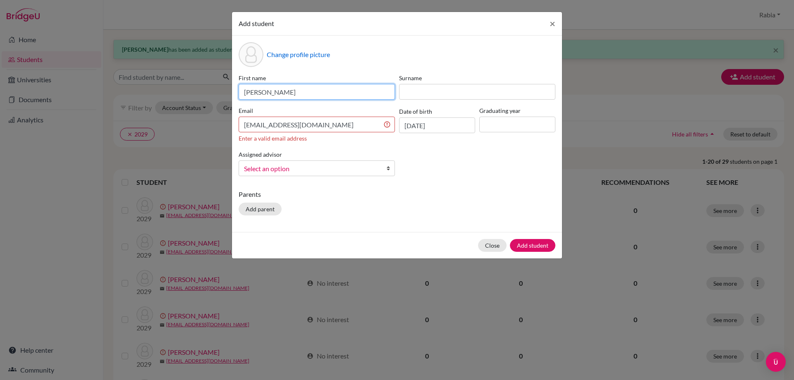
drag, startPoint x: 287, startPoint y: 91, endPoint x: 264, endPoint y: 98, distance: 24.2
click at [264, 98] on input "[PERSON_NAME]" at bounding box center [317, 92] width 156 height 16
type input "[PERSON_NAME]"
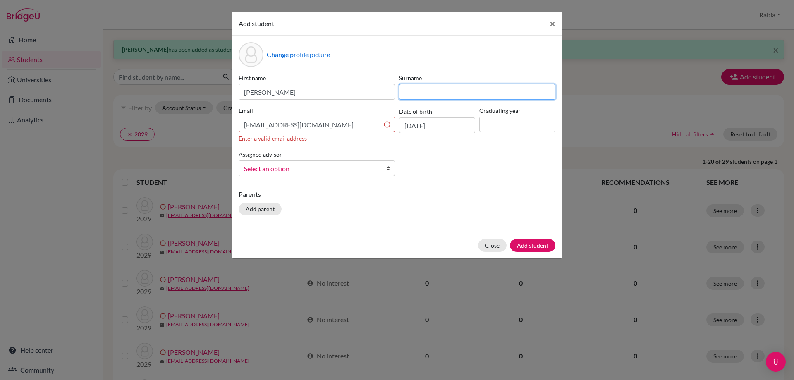
click at [417, 87] on input at bounding box center [477, 92] width 156 height 16
paste input "Khan"
type input "Khan"
click at [365, 119] on input "[EMAIL_ADDRESS][DOMAIN_NAME]" at bounding box center [317, 125] width 156 height 16
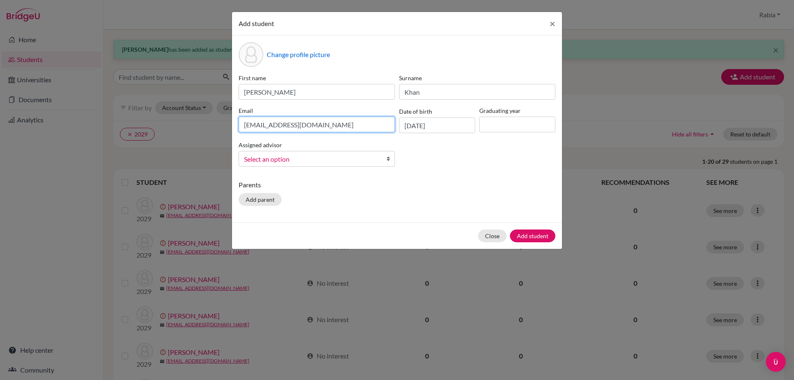
type input "[EMAIL_ADDRESS][DOMAIN_NAME]"
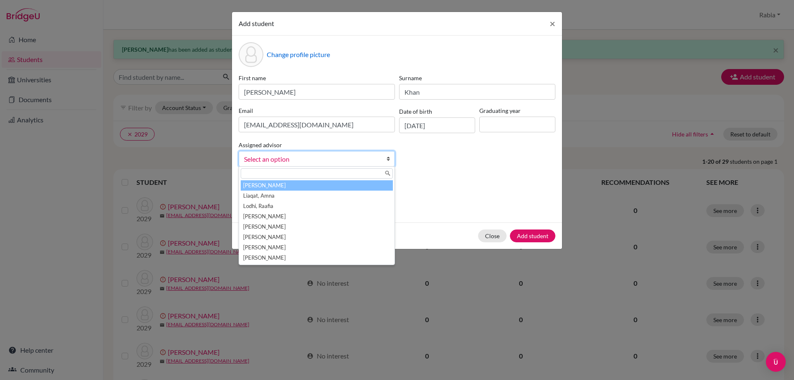
click at [293, 155] on span "Select an option" at bounding box center [311, 159] width 135 height 11
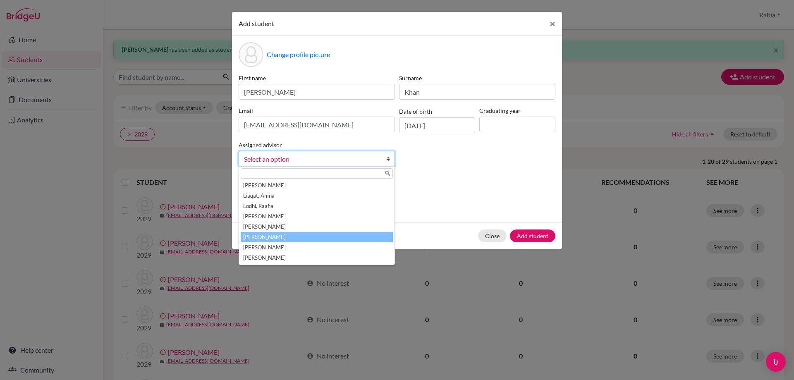
click at [296, 237] on li "[PERSON_NAME]" at bounding box center [317, 237] width 152 height 10
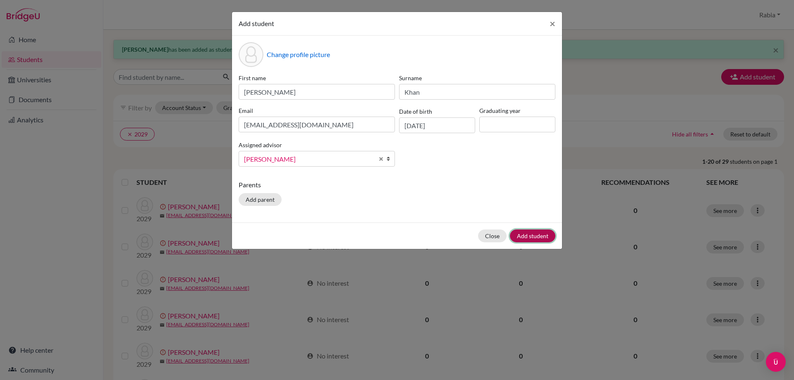
click at [522, 234] on button "Add student" at bounding box center [532, 236] width 45 height 13
click at [502, 127] on input at bounding box center [517, 125] width 76 height 16
type input "2029"
click at [534, 237] on button "Add student" at bounding box center [532, 236] width 45 height 13
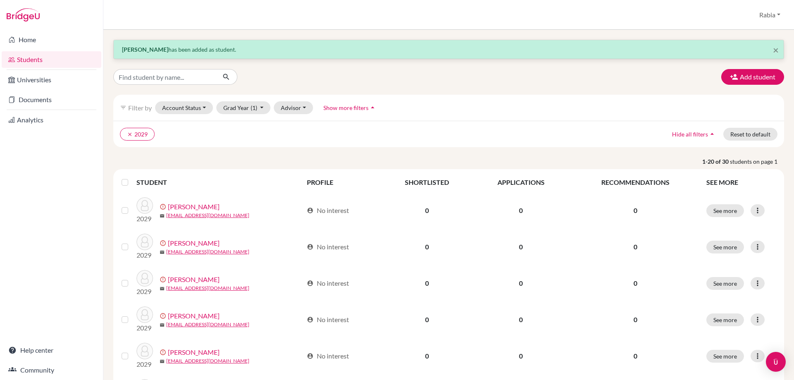
click at [749, 74] on button "Add student" at bounding box center [752, 77] width 63 height 16
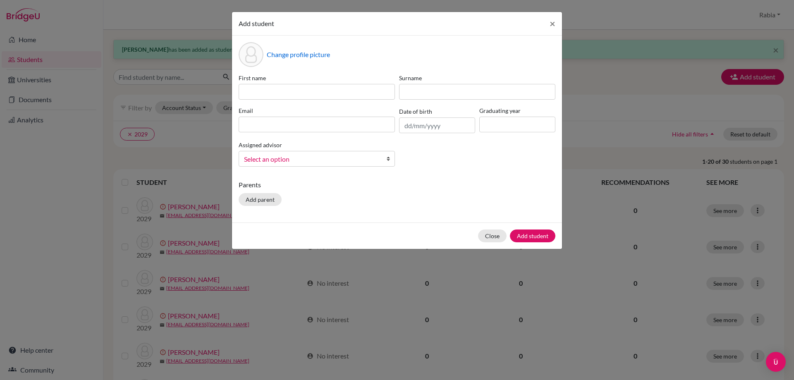
click at [262, 102] on div "First name Surname Email Date of birth Graduating year Assigned advisor [PERSON…" at bounding box center [397, 124] width 321 height 100
click at [262, 94] on input at bounding box center [317, 92] width 156 height 16
paste input "[PERSON_NAME] [EMAIL_ADDRESS][DOMAIN_NAME] [DATE]"
drag, startPoint x: 394, startPoint y: 91, endPoint x: 355, endPoint y: 93, distance: 38.9
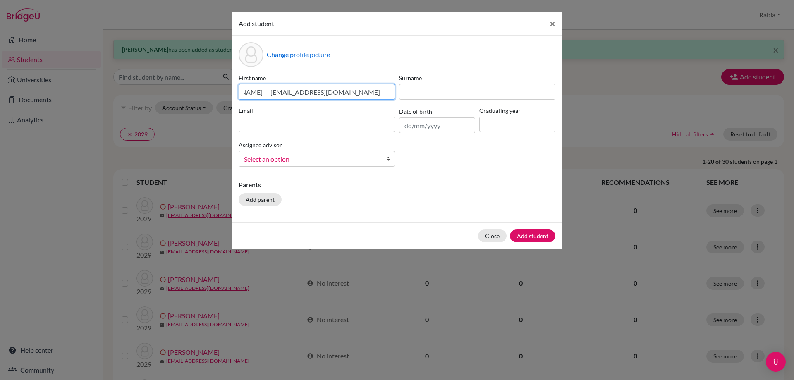
click at [355, 93] on input "[PERSON_NAME] [EMAIL_ADDRESS][DOMAIN_NAME] [DATE]" at bounding box center [317, 92] width 156 height 16
type input "[PERSON_NAME] [EMAIL_ADDRESS][DOMAIN_NAME]"
click at [408, 125] on input "text" at bounding box center [437, 125] width 76 height 16
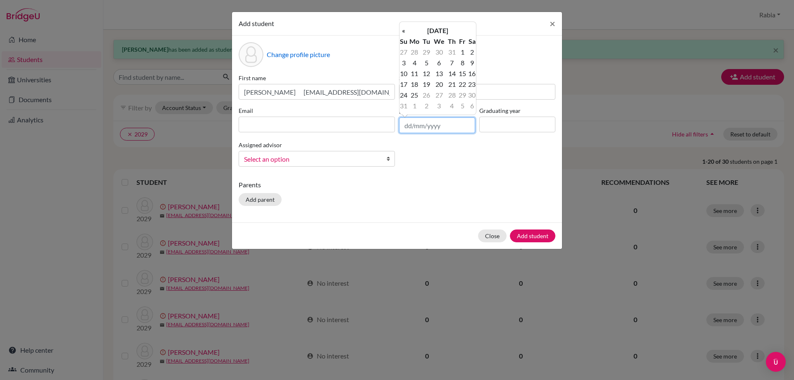
paste input "[DATE]"
type input "[DATE]"
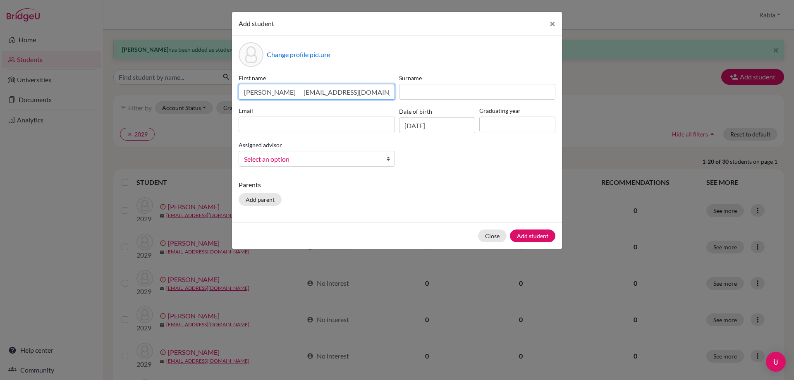
drag, startPoint x: 386, startPoint y: 92, endPoint x: 305, endPoint y: 93, distance: 80.6
click at [305, 93] on input "[PERSON_NAME] [EMAIL_ADDRESS][DOMAIN_NAME]" at bounding box center [317, 92] width 156 height 16
type input "[PERSON_NAME]"
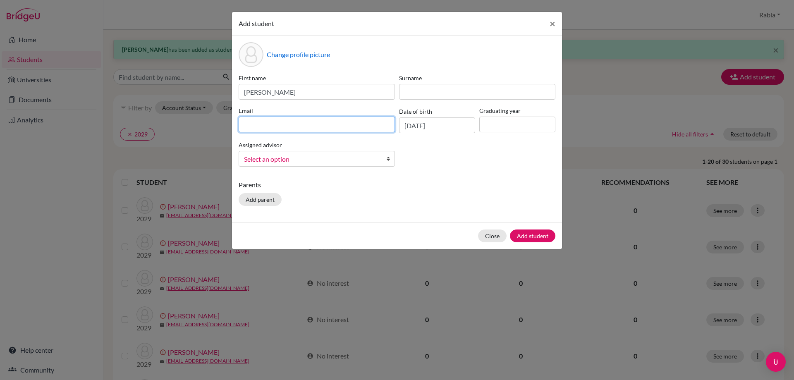
click at [290, 124] on input at bounding box center [317, 125] width 156 height 16
paste input "[EMAIL_ADDRESS][DOMAIN_NAME]"
type input "[EMAIL_ADDRESS][DOMAIN_NAME]"
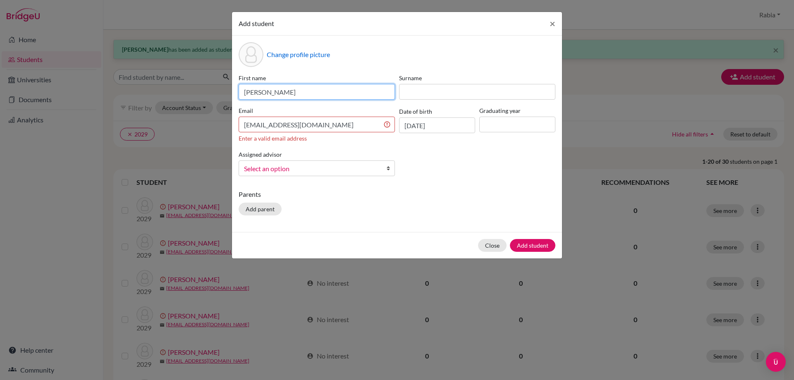
drag, startPoint x: 306, startPoint y: 93, endPoint x: 274, endPoint y: 92, distance: 32.3
click at [274, 92] on input "[PERSON_NAME]" at bounding box center [317, 92] width 156 height 16
type input "Zainab"
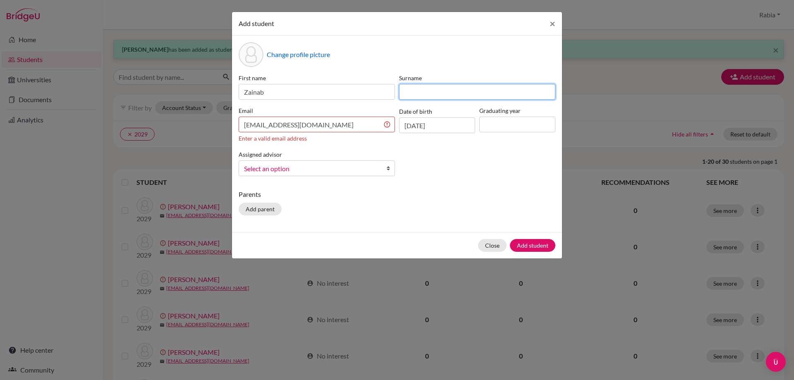
click at [427, 90] on input at bounding box center [477, 92] width 156 height 16
paste input "[PERSON_NAME]"
type input "[PERSON_NAME]"
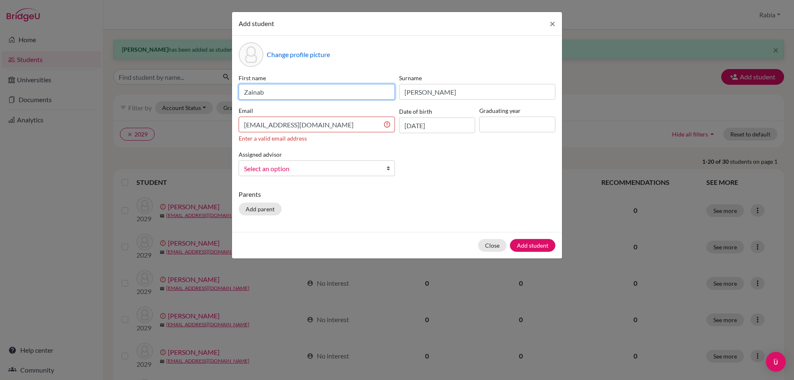
click at [315, 97] on input "Zainab" at bounding box center [317, 92] width 156 height 16
type input "Zainab"
click at [344, 128] on input "[EMAIL_ADDRESS][DOMAIN_NAME]" at bounding box center [317, 125] width 156 height 16
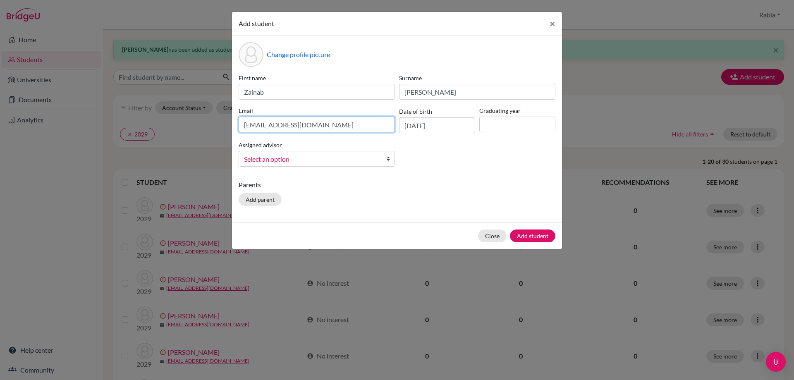
type input "[EMAIL_ADDRESS][DOMAIN_NAME]"
click at [359, 164] on span "Select an option" at bounding box center [311, 159] width 135 height 11
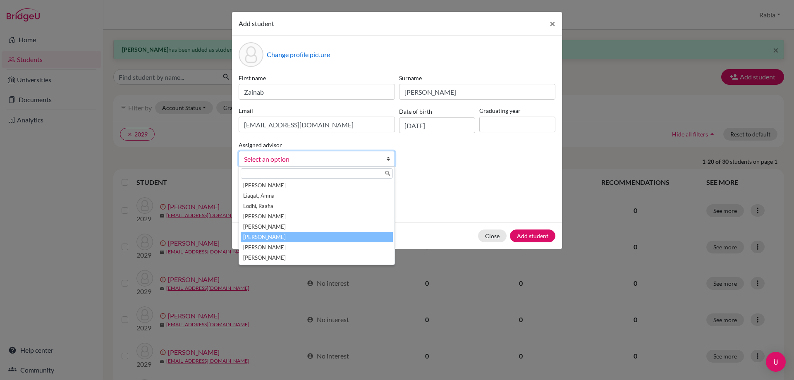
click at [320, 238] on li "[PERSON_NAME]" at bounding box center [317, 237] width 152 height 10
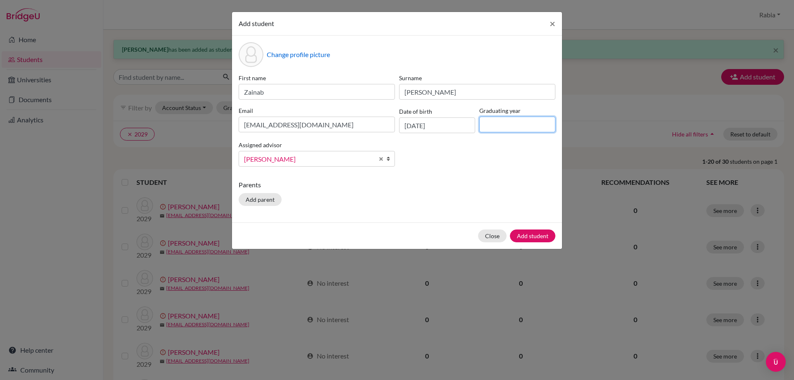
click at [509, 124] on input at bounding box center [517, 125] width 76 height 16
type input "2029"
drag, startPoint x: 547, startPoint y: 238, endPoint x: 543, endPoint y: 241, distance: 4.4
click at [545, 240] on button "Add student" at bounding box center [532, 236] width 45 height 13
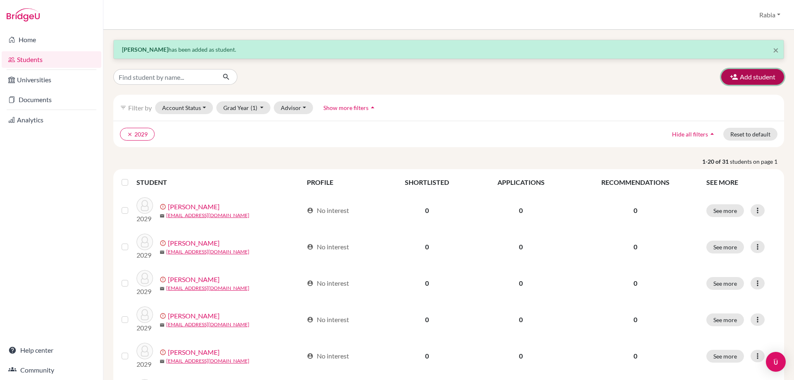
click at [746, 75] on button "Add student" at bounding box center [752, 77] width 63 height 16
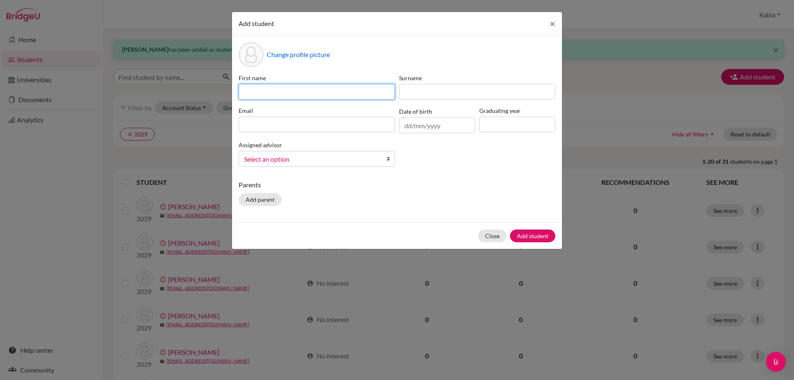
click at [276, 86] on input at bounding box center [317, 92] width 156 height 16
paste input "Rais [PERSON_NAME] [EMAIL_ADDRESS][DOMAIN_NAME] [DATE]"
drag, startPoint x: 391, startPoint y: 93, endPoint x: 351, endPoint y: 93, distance: 40.5
click at [351, 93] on input "Rais [PERSON_NAME] [EMAIL_ADDRESS][DOMAIN_NAME] [DATE]" at bounding box center [317, 92] width 156 height 16
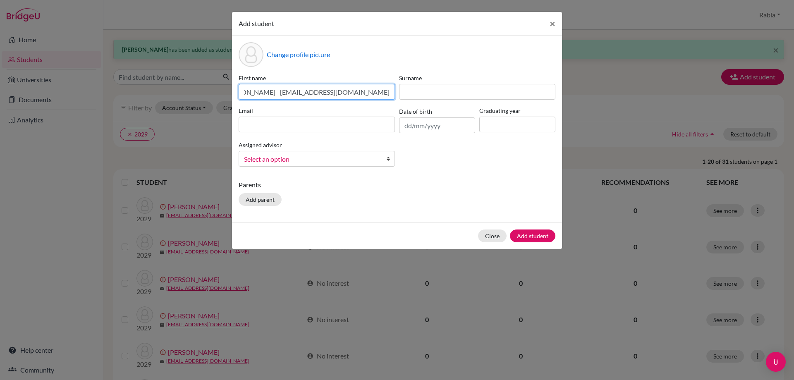
scroll to position [0, 8]
type input "Rais [PERSON_NAME] [EMAIL_ADDRESS][DOMAIN_NAME]"
click at [412, 125] on input "text" at bounding box center [437, 125] width 76 height 16
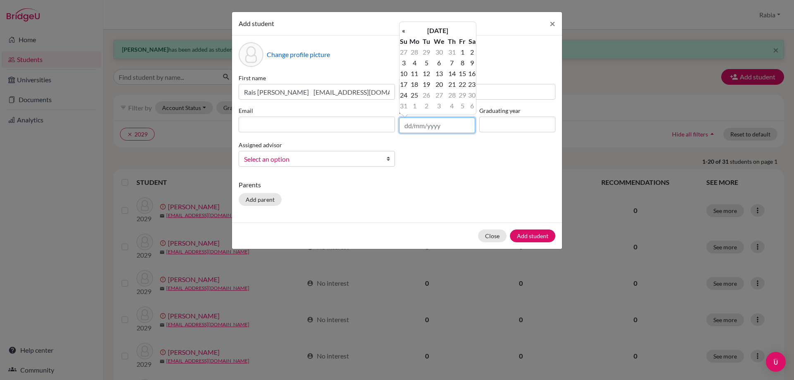
paste input "[DATE]"
type input "[DATE]"
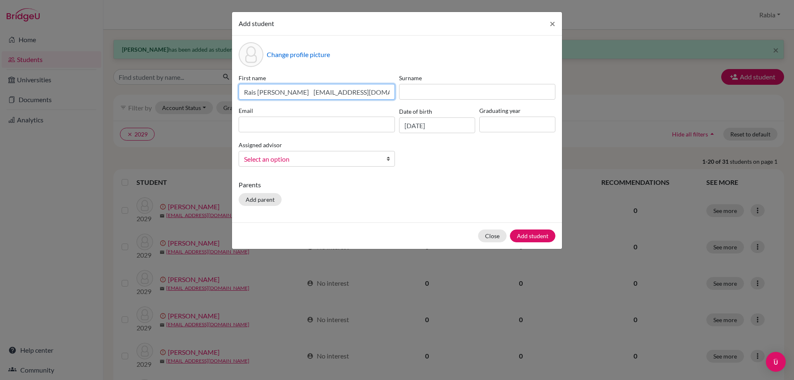
scroll to position [0, 4]
drag, startPoint x: 389, startPoint y: 93, endPoint x: 312, endPoint y: 96, distance: 76.5
click at [312, 96] on input "Rais [PERSON_NAME] [EMAIL_ADDRESS][DOMAIN_NAME]" at bounding box center [317, 92] width 156 height 16
type input "Rais [PERSON_NAME]"
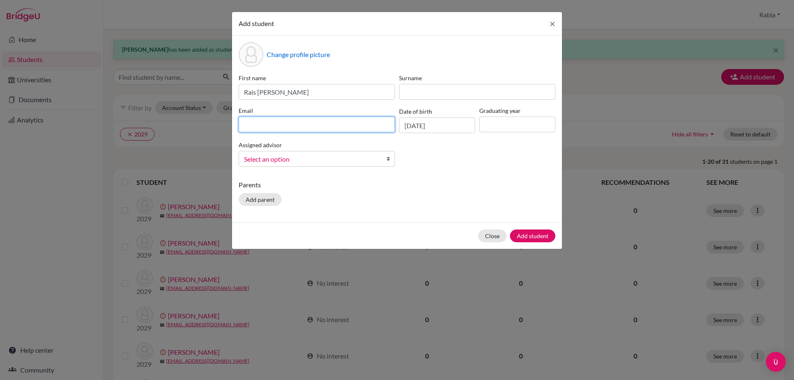
click at [290, 130] on input at bounding box center [317, 125] width 156 height 16
paste input "[EMAIL_ADDRESS][DOMAIN_NAME]"
type input "[EMAIL_ADDRESS][DOMAIN_NAME]"
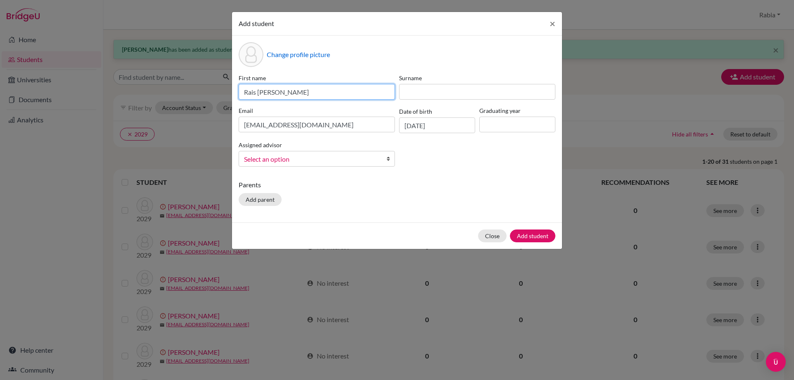
click at [311, 86] on input "Rais [PERSON_NAME]" at bounding box center [317, 92] width 156 height 16
drag, startPoint x: 316, startPoint y: 92, endPoint x: 285, endPoint y: 96, distance: 30.9
click at [285, 96] on input "Rais [PERSON_NAME]" at bounding box center [317, 92] width 156 height 16
type input "[PERSON_NAME]"
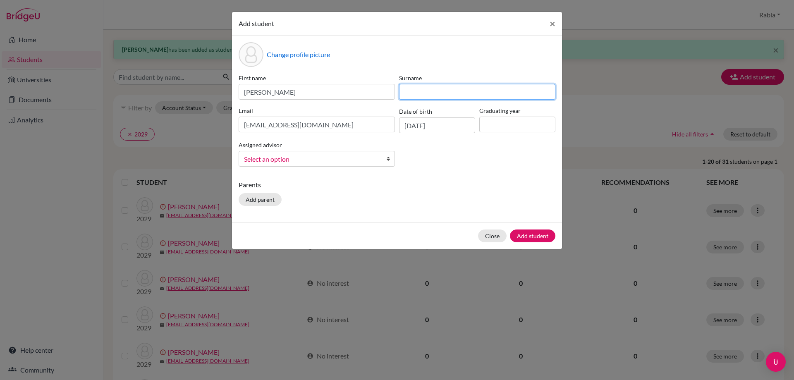
click at [426, 99] on input at bounding box center [477, 92] width 156 height 16
paste input "[PERSON_NAME]"
type input "[PERSON_NAME]"
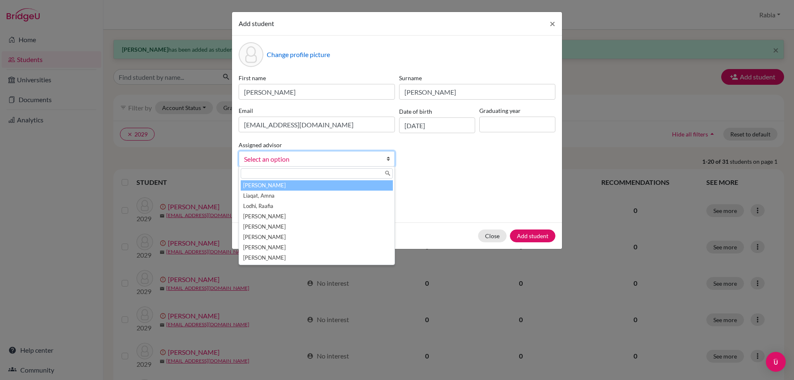
click at [344, 155] on span "Select an option" at bounding box center [311, 159] width 135 height 11
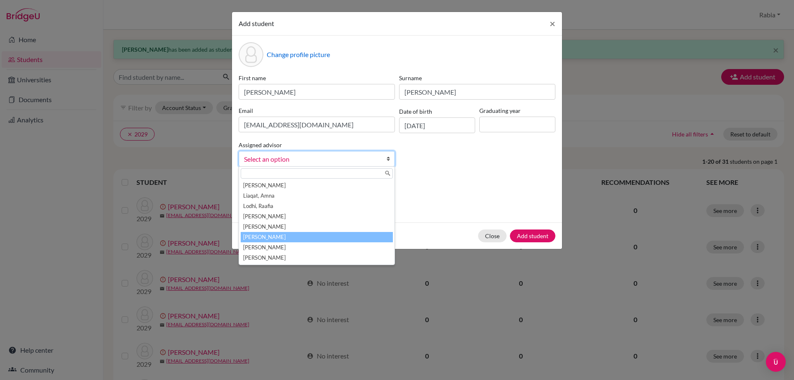
click at [319, 235] on li "[PERSON_NAME]" at bounding box center [317, 237] width 152 height 10
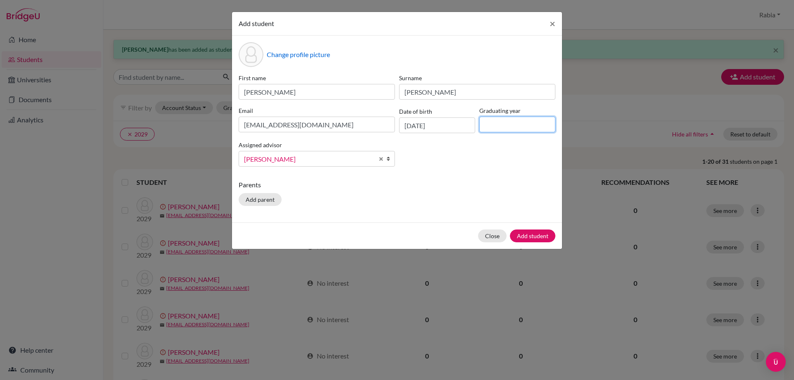
click at [515, 124] on input at bounding box center [517, 125] width 76 height 16
type input "2029"
click at [534, 236] on button "Add student" at bounding box center [532, 236] width 45 height 13
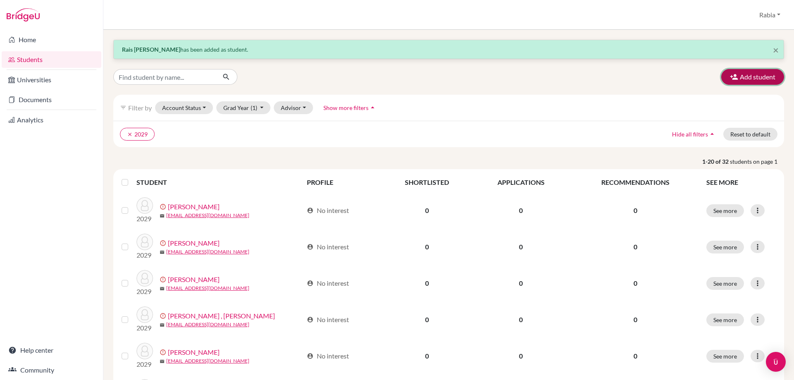
click at [764, 74] on button "Add student" at bounding box center [752, 77] width 63 height 16
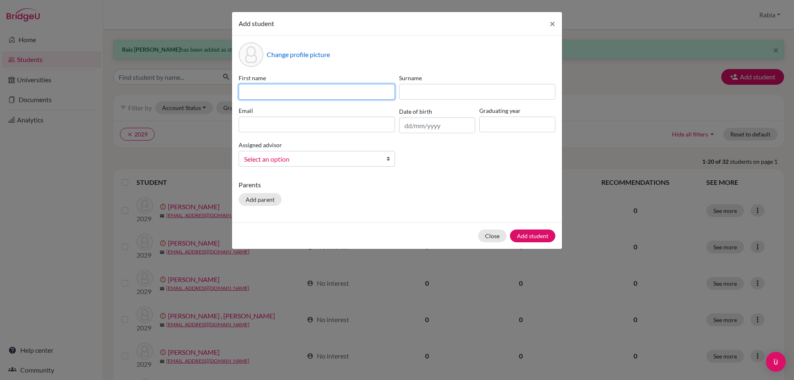
click at [280, 92] on input at bounding box center [317, 92] width 156 height 16
paste input "[PERSON_NAME] [EMAIL_ADDRESS][DOMAIN_NAME] [DATE]"
drag, startPoint x: 388, startPoint y: 94, endPoint x: 356, endPoint y: 91, distance: 32.4
click at [356, 91] on input "[PERSON_NAME] [EMAIL_ADDRESS][DOMAIN_NAME] [DATE]" at bounding box center [317, 92] width 156 height 16
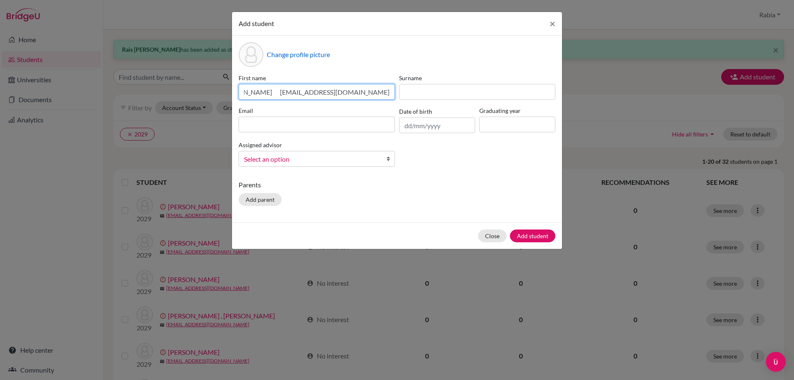
scroll to position [0, 0]
type input "[PERSON_NAME] [EMAIL_ADDRESS][DOMAIN_NAME]"
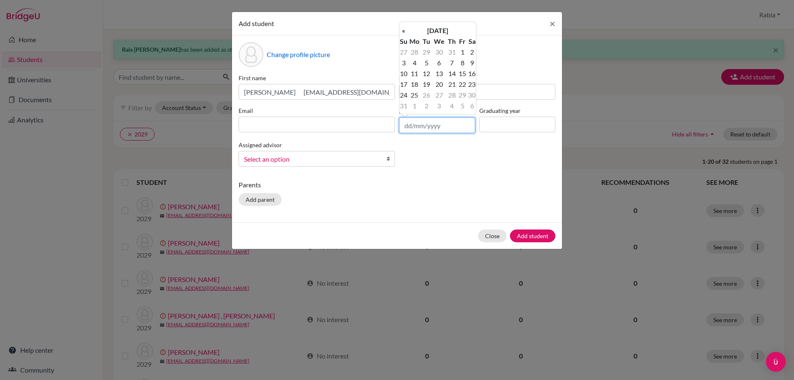
click at [419, 120] on input "text" at bounding box center [437, 125] width 76 height 16
paste input "[DATE]"
type input "[DATE]"
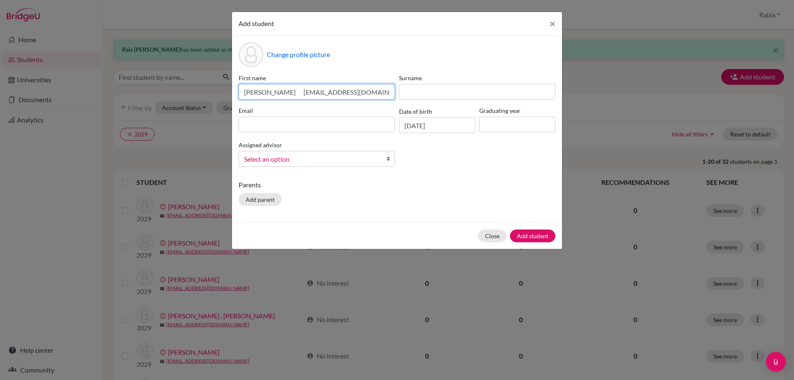
drag, startPoint x: 381, startPoint y: 93, endPoint x: 305, endPoint y: 98, distance: 76.3
click at [305, 98] on input "[PERSON_NAME] [EMAIL_ADDRESS][DOMAIN_NAME]" at bounding box center [317, 92] width 156 height 16
type input "[PERSON_NAME]"
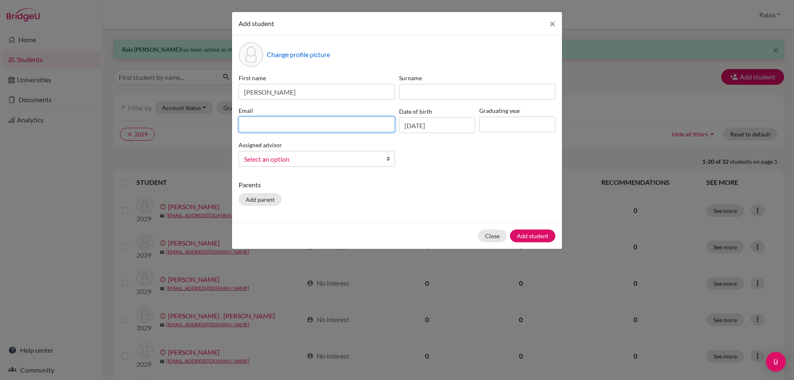
click at [306, 117] on input at bounding box center [317, 125] width 156 height 16
paste input "[EMAIL_ADDRESS][DOMAIN_NAME]"
type input "[EMAIL_ADDRESS][DOMAIN_NAME]"
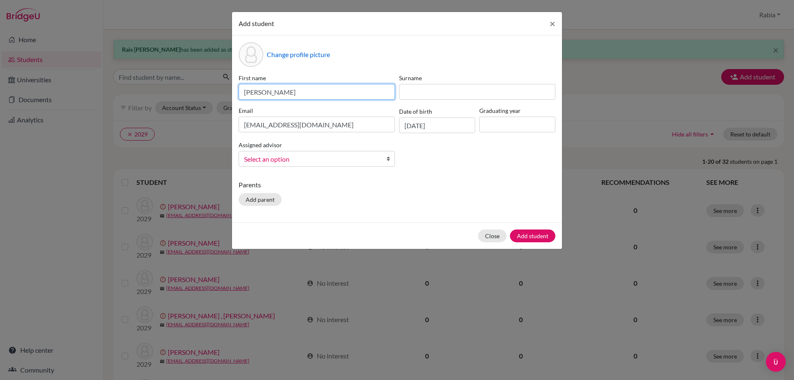
drag, startPoint x: 305, startPoint y: 91, endPoint x: 286, endPoint y: 93, distance: 19.1
click at [286, 93] on input "[PERSON_NAME]" at bounding box center [317, 92] width 156 height 16
type input "[DEMOGRAPHIC_DATA]"
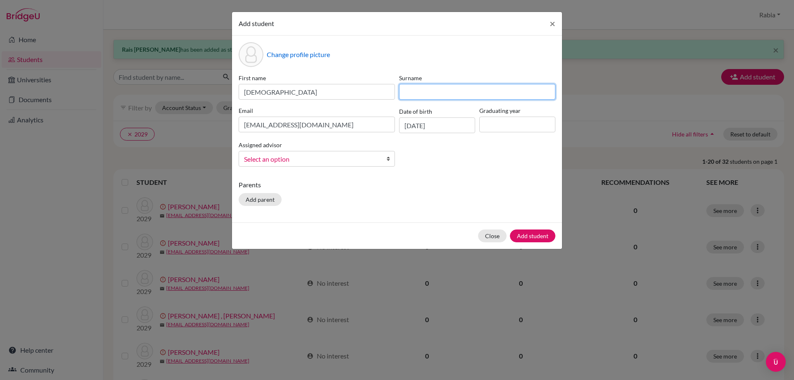
click at [417, 92] on input at bounding box center [477, 92] width 156 height 16
paste input "Sajjad"
type input "Sajjad"
click at [313, 161] on span "Select an option" at bounding box center [311, 159] width 135 height 11
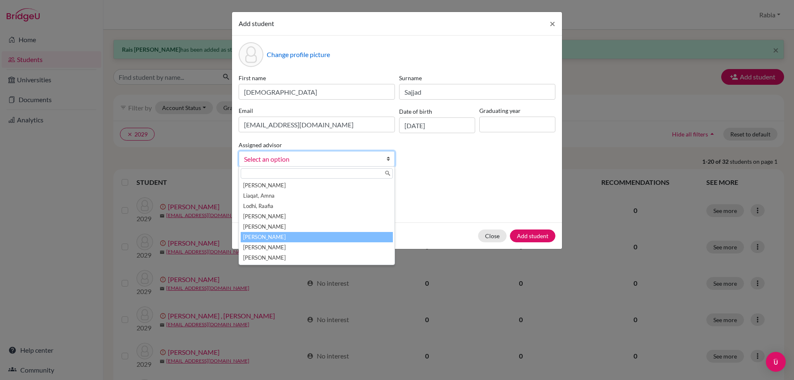
click at [312, 236] on li "[PERSON_NAME]" at bounding box center [317, 237] width 152 height 10
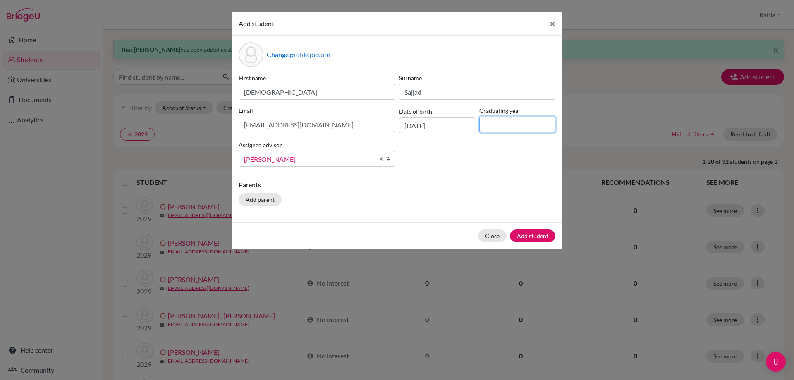
click at [504, 127] on input at bounding box center [517, 125] width 76 height 16
type input "2029"
click at [538, 236] on button "Add student" at bounding box center [532, 236] width 45 height 13
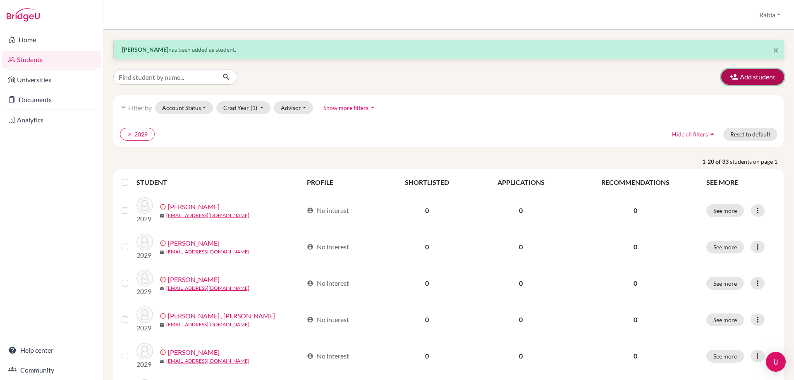
click at [744, 81] on button "Add student" at bounding box center [752, 77] width 63 height 16
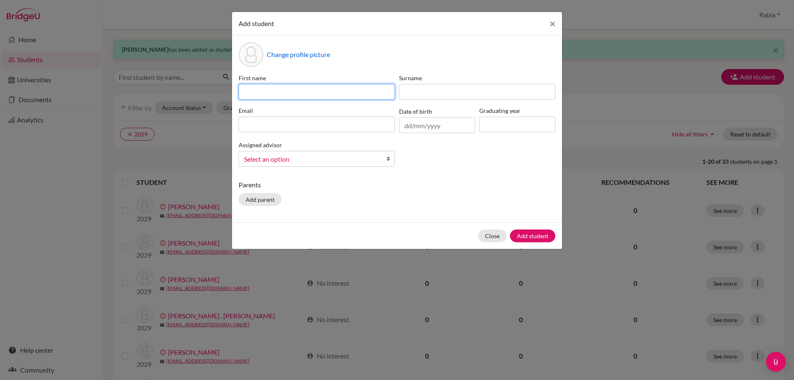
click at [289, 94] on input at bounding box center [317, 92] width 156 height 16
paste input "[PERSON_NAME] [EMAIL_ADDRESS][DOMAIN_NAME] [DATE]"
drag, startPoint x: 394, startPoint y: 93, endPoint x: 355, endPoint y: 95, distance: 38.9
click at [355, 95] on input "[PERSON_NAME] [EMAIL_ADDRESS][DOMAIN_NAME] [DATE]" at bounding box center [317, 92] width 156 height 16
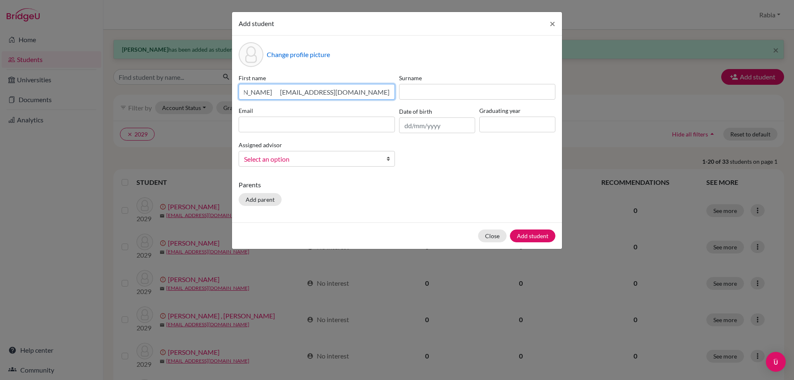
scroll to position [0, 8]
type input "[PERSON_NAME] [EMAIL_ADDRESS][DOMAIN_NAME]"
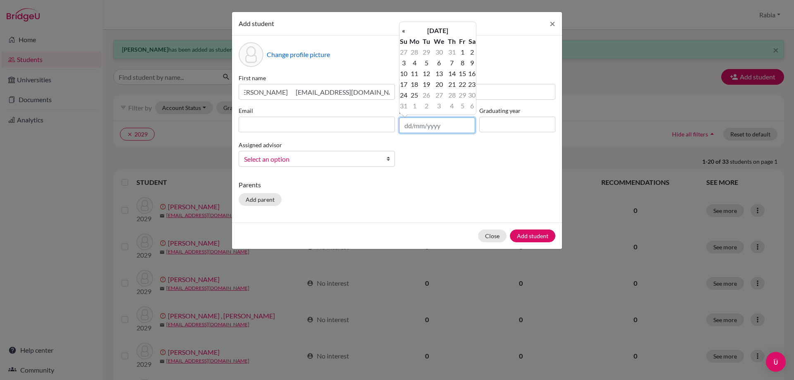
scroll to position [0, 0]
click at [430, 120] on input "text" at bounding box center [437, 125] width 76 height 16
paste input "[DATE]"
type input "[DATE]"
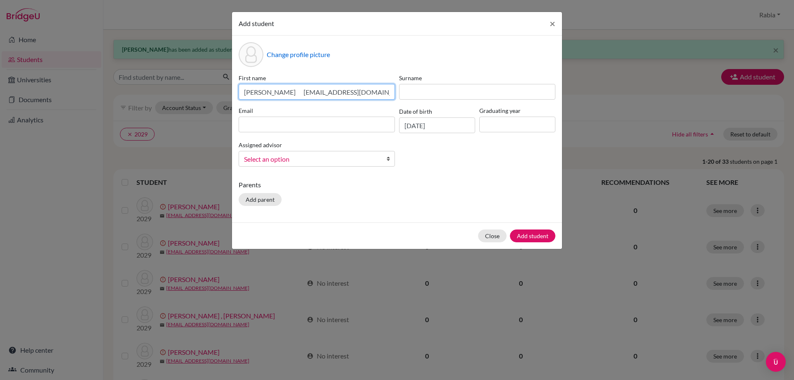
click at [391, 93] on input "[PERSON_NAME] [EMAIL_ADDRESS][DOMAIN_NAME]" at bounding box center [317, 92] width 156 height 16
drag, startPoint x: 315, startPoint y: 93, endPoint x: 397, endPoint y: 89, distance: 82.8
click at [397, 89] on div "First name [PERSON_NAME] [EMAIL_ADDRESS][DOMAIN_NAME] Surname Email Date of bir…" at bounding box center [397, 124] width 321 height 100
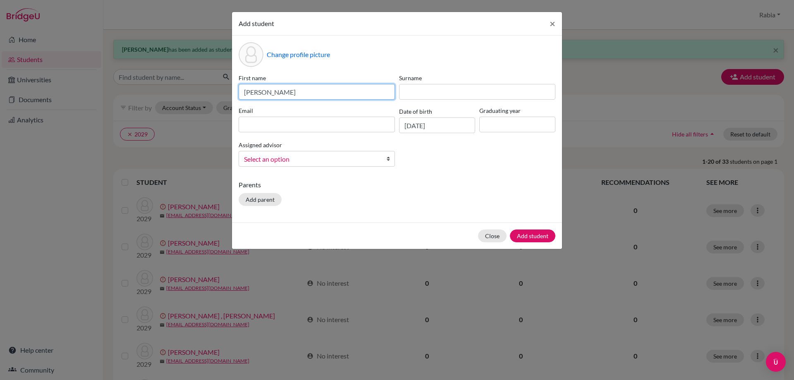
type input "[PERSON_NAME]"
click at [267, 125] on input at bounding box center [317, 125] width 156 height 16
paste input "[EMAIL_ADDRESS][DOMAIN_NAME]"
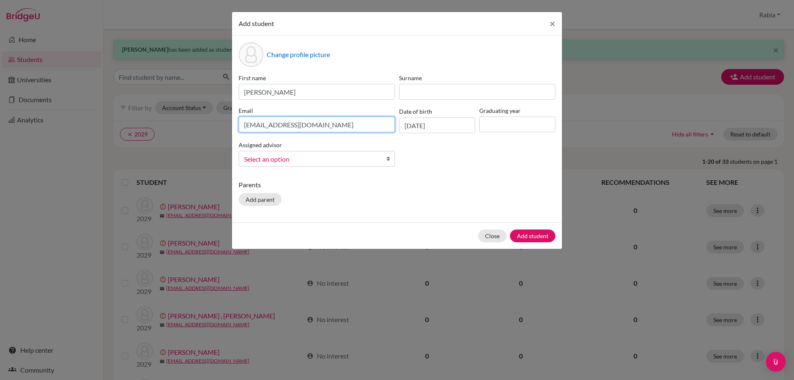
type input "[EMAIL_ADDRESS][DOMAIN_NAME]"
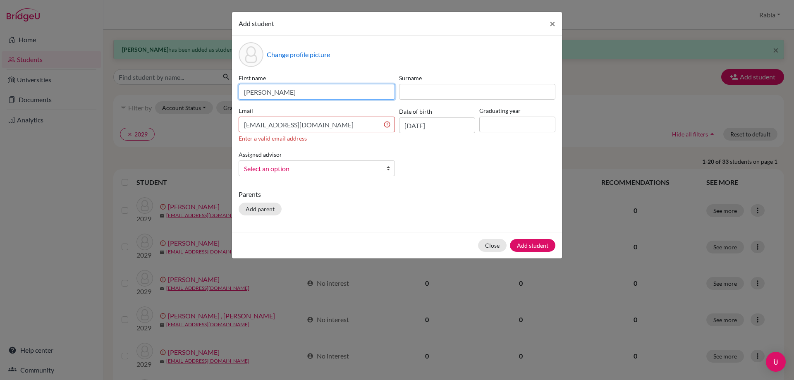
drag, startPoint x: 316, startPoint y: 91, endPoint x: 286, endPoint y: 98, distance: 30.6
click at [286, 98] on input "[PERSON_NAME]" at bounding box center [317, 92] width 156 height 16
type input "[PERSON_NAME]"
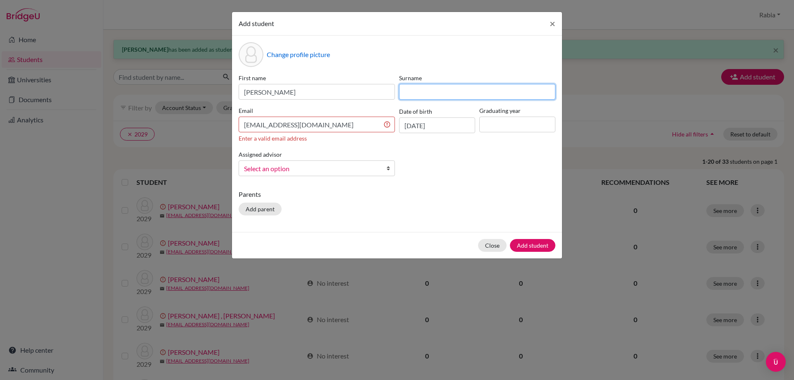
click at [438, 87] on input at bounding box center [477, 92] width 156 height 16
paste input "Hasnain"
type input "Hasnain"
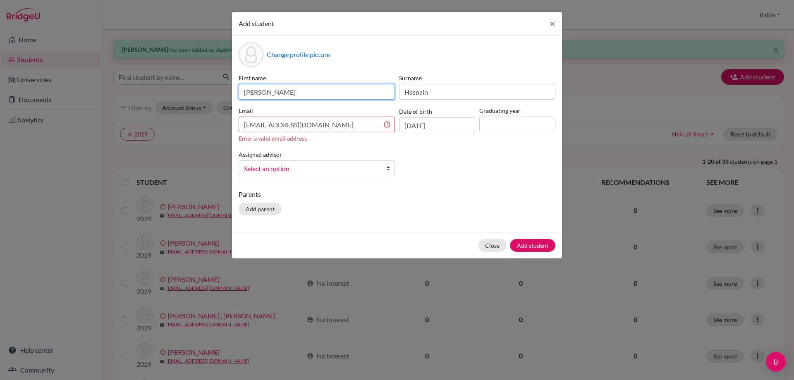
click at [346, 88] on input "[PERSON_NAME]" at bounding box center [317, 92] width 156 height 16
type input "[PERSON_NAME]"
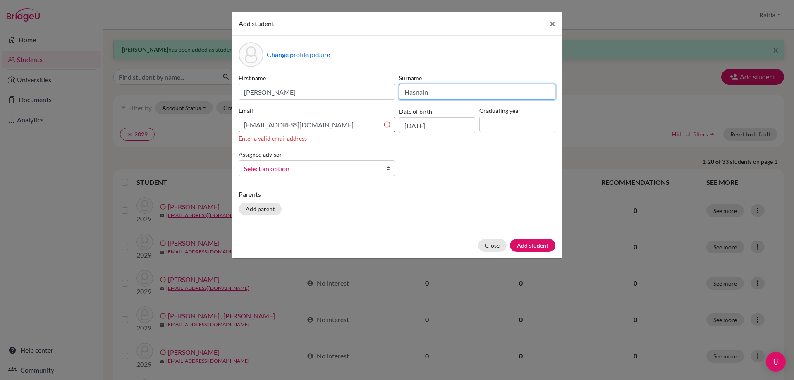
click at [432, 95] on input "Hasnain" at bounding box center [477, 92] width 156 height 16
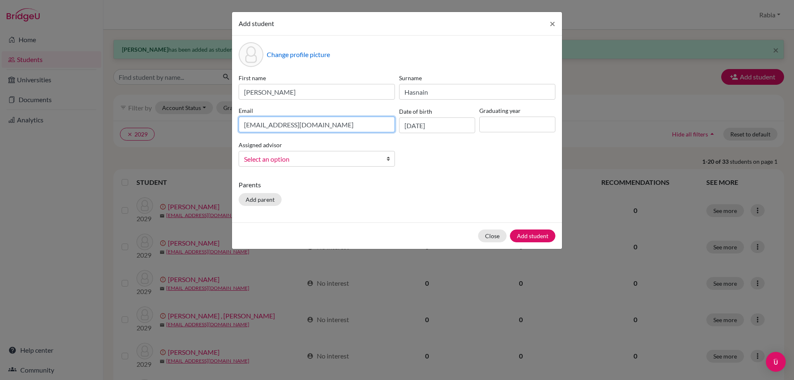
click at [339, 131] on input "[EMAIL_ADDRESS][DOMAIN_NAME]" at bounding box center [317, 125] width 156 height 16
type input "[EMAIL_ADDRESS][DOMAIN_NAME]"
drag, startPoint x: 332, startPoint y: 156, endPoint x: 332, endPoint y: 167, distance: 11.6
click at [332, 157] on span "Select an option" at bounding box center [311, 159] width 135 height 11
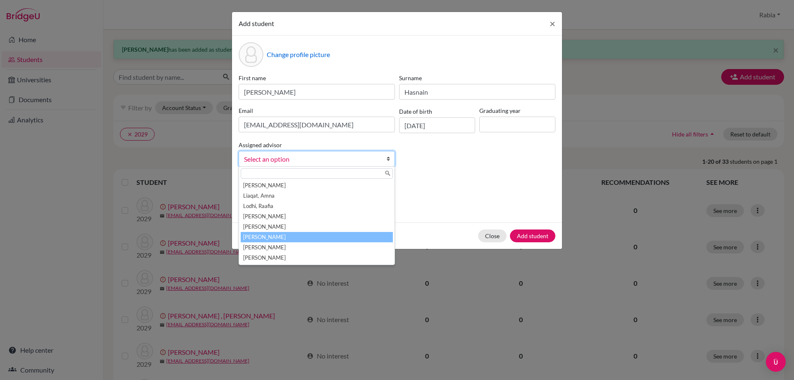
click at [324, 236] on li "[PERSON_NAME]" at bounding box center [317, 237] width 152 height 10
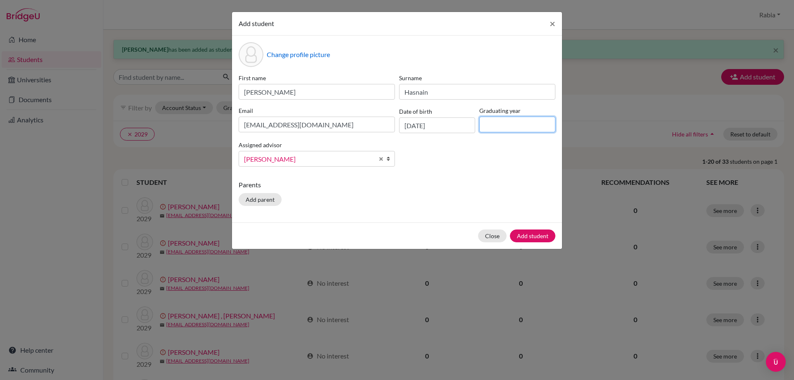
click at [505, 124] on input at bounding box center [517, 125] width 76 height 16
type input "2029"
click at [529, 231] on button "Add student" at bounding box center [532, 236] width 45 height 13
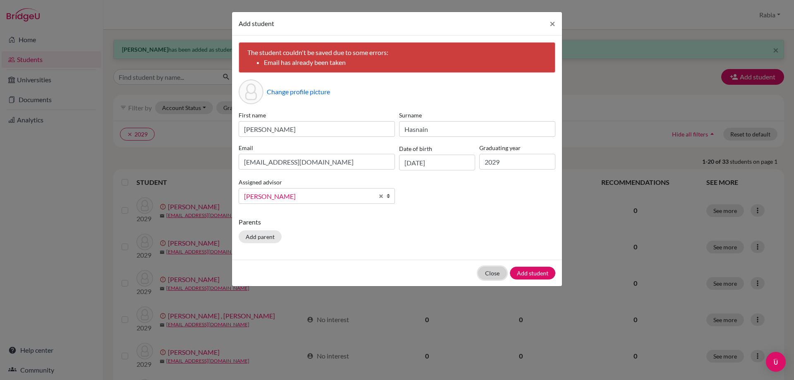
click at [503, 272] on button "Close" at bounding box center [492, 273] width 29 height 13
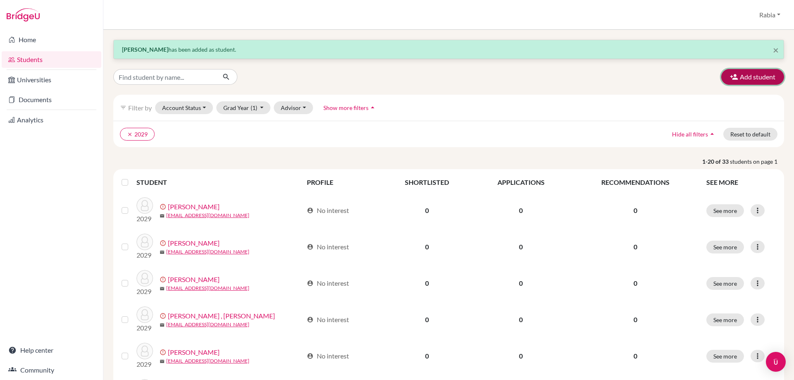
click at [744, 75] on button "Add student" at bounding box center [752, 77] width 63 height 16
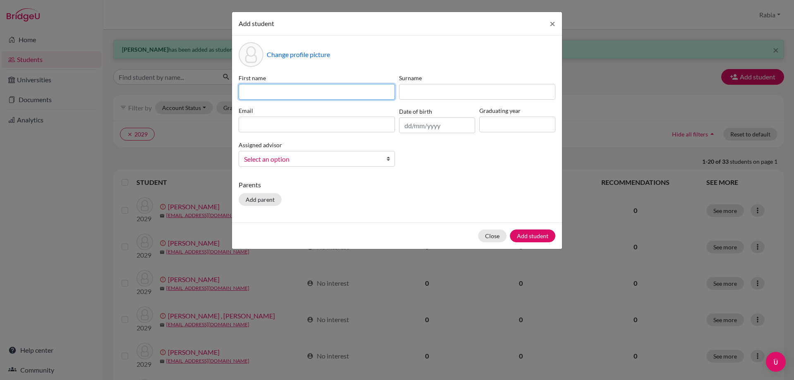
click at [272, 98] on input at bounding box center [317, 92] width 156 height 16
paste input "[PERSON_NAME] [EMAIL_ADDRESS][DOMAIN_NAME] [DATE]"
drag, startPoint x: 399, startPoint y: 91, endPoint x: 392, endPoint y: 93, distance: 6.9
click at [392, 93] on div "First name [PERSON_NAME] [EMAIL_ADDRESS][DOMAIN_NAME] [DATE] Surname Email Date…" at bounding box center [397, 124] width 321 height 100
drag, startPoint x: 380, startPoint y: 93, endPoint x: 304, endPoint y: 98, distance: 76.7
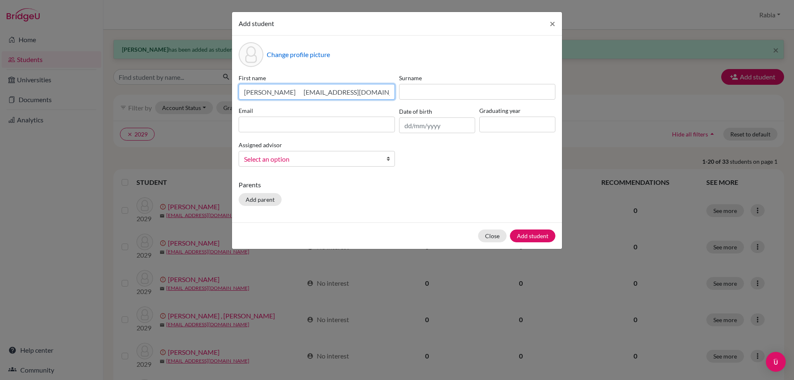
click at [304, 98] on input "[PERSON_NAME] [EMAIL_ADDRESS][DOMAIN_NAME] [DATE]" at bounding box center [317, 92] width 156 height 16
type input "[PERSON_NAME] [DATE]"
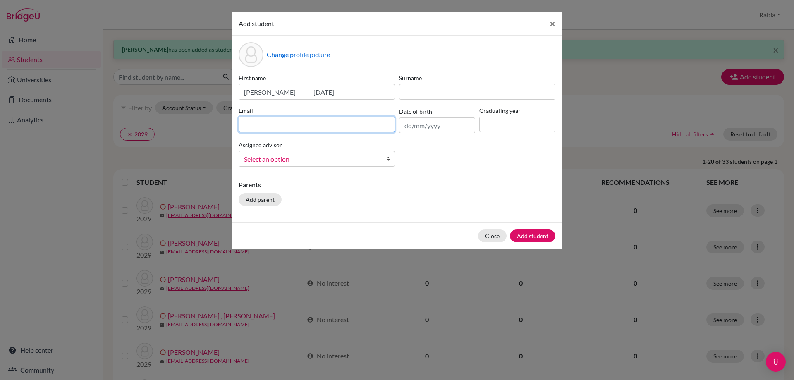
click at [296, 126] on input at bounding box center [317, 125] width 156 height 16
paste input "[EMAIL_ADDRESS][DOMAIN_NAME]"
type input "[EMAIL_ADDRESS][DOMAIN_NAME]"
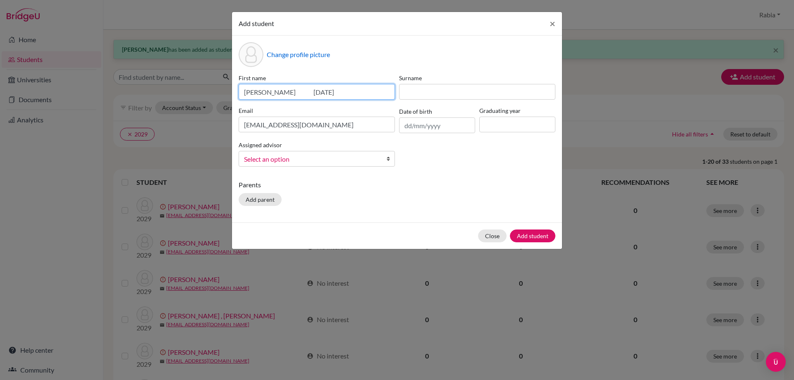
drag, startPoint x: 367, startPoint y: 89, endPoint x: 317, endPoint y: 96, distance: 50.1
click at [317, 96] on input "[PERSON_NAME] [DATE]" at bounding box center [317, 92] width 156 height 16
type input "[PERSON_NAME]"
click at [408, 126] on input "text" at bounding box center [437, 125] width 76 height 16
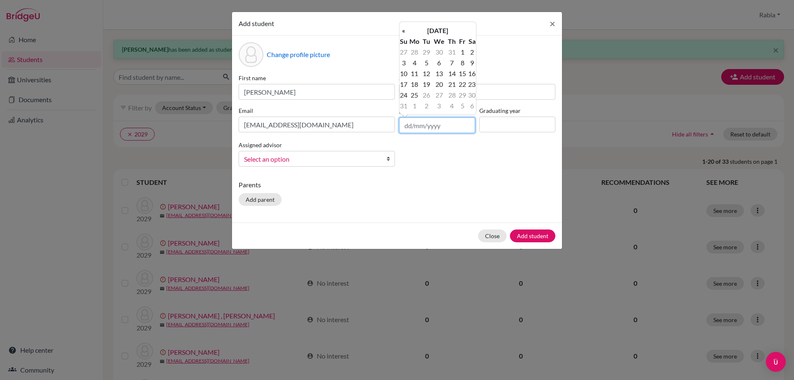
paste input "[DATE]"
type input "[DATE]"
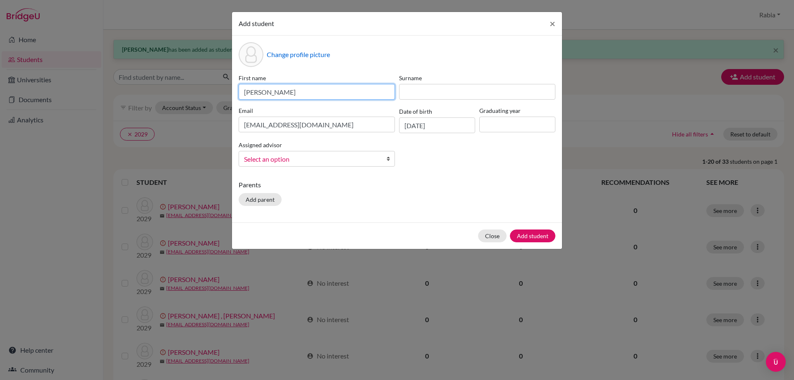
click at [328, 91] on input "[PERSON_NAME]" at bounding box center [317, 92] width 156 height 16
drag, startPoint x: 328, startPoint y: 91, endPoint x: 271, endPoint y: 97, distance: 56.9
click at [271, 97] on input "[PERSON_NAME]" at bounding box center [317, 92] width 156 height 16
type input "Aryaan"
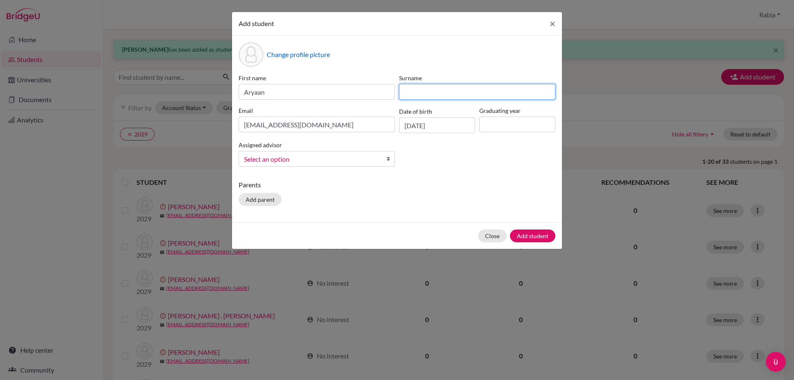
click at [468, 91] on input at bounding box center [477, 92] width 156 height 16
paste input "Ammar"
type input "Ammar"
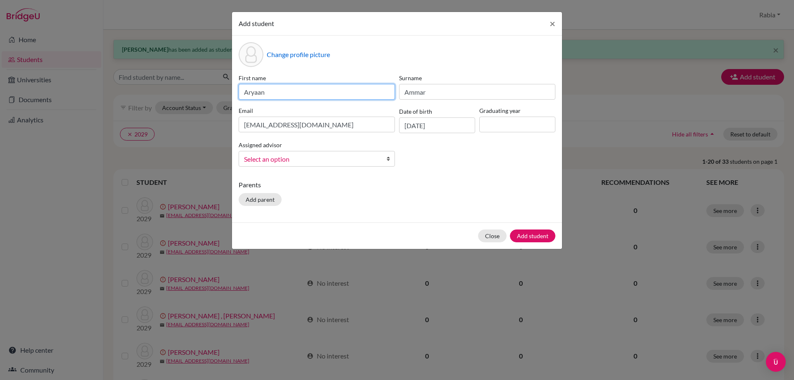
click at [269, 98] on input "Aryaan" at bounding box center [317, 92] width 156 height 16
drag, startPoint x: 514, startPoint y: 122, endPoint x: 516, endPoint y: 127, distance: 5.2
click at [514, 124] on input at bounding box center [517, 125] width 76 height 16
type input "2029"
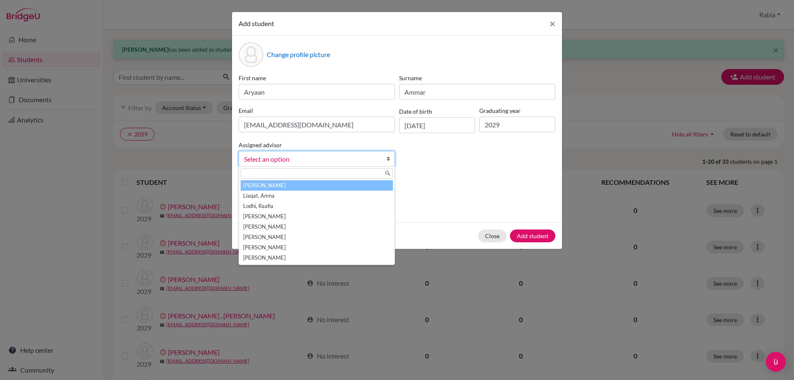
click at [355, 163] on span "Select an option" at bounding box center [311, 159] width 135 height 11
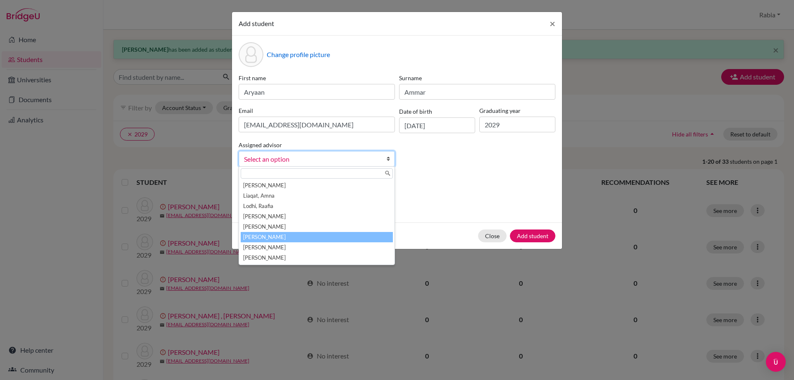
click at [349, 241] on li "[PERSON_NAME]" at bounding box center [317, 237] width 152 height 10
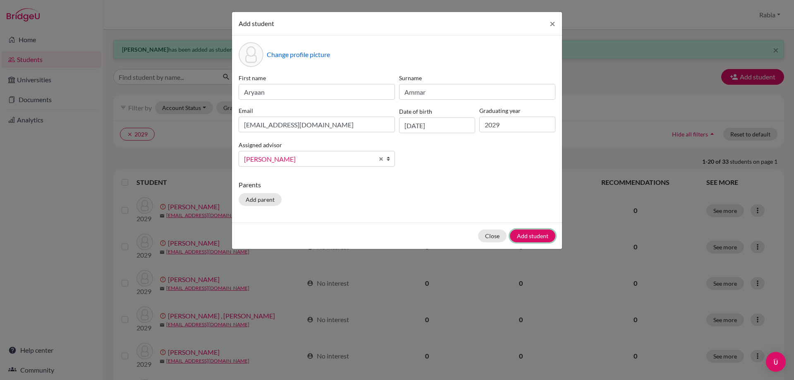
click at [525, 241] on button "Add student" at bounding box center [532, 236] width 45 height 13
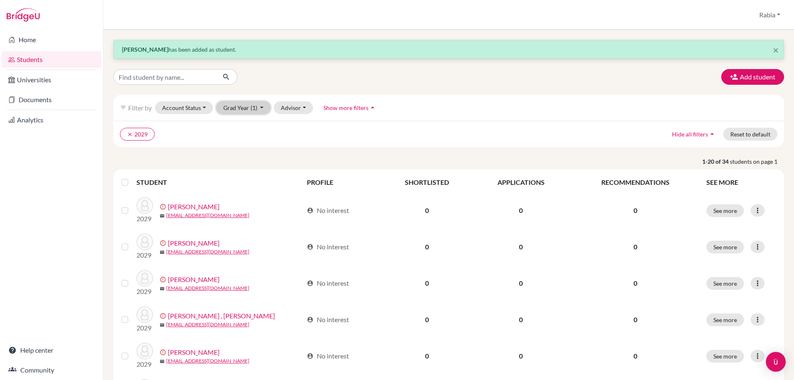
click at [263, 107] on button "Grad Year (1)" at bounding box center [243, 107] width 55 height 13
click at [246, 127] on div "2029 done" at bounding box center [241, 125] width 29 height 10
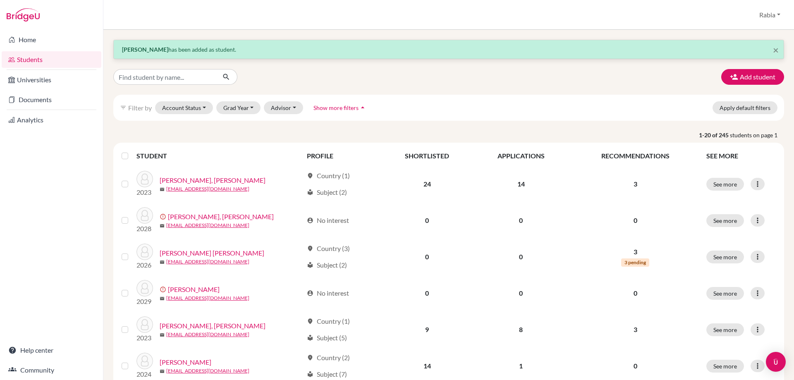
click at [132, 151] on label at bounding box center [132, 151] width 0 height 0
click at [0, 0] on input "checkbox" at bounding box center [0, 0] width 0 height 0
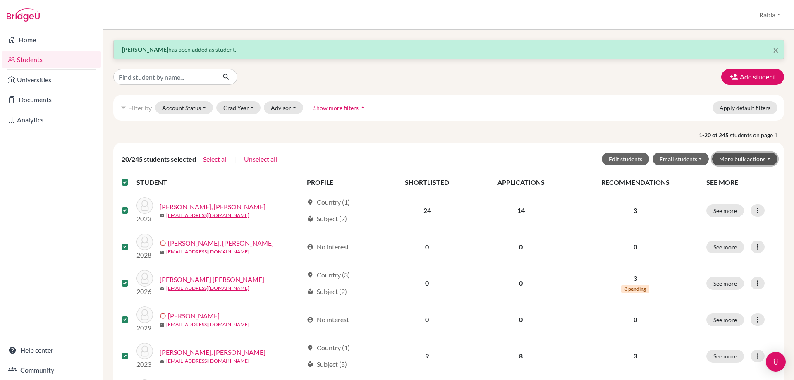
click at [756, 159] on button "More bulk actions" at bounding box center [744, 159] width 65 height 13
click at [737, 203] on button "Resend invite email" at bounding box center [739, 202] width 75 height 13
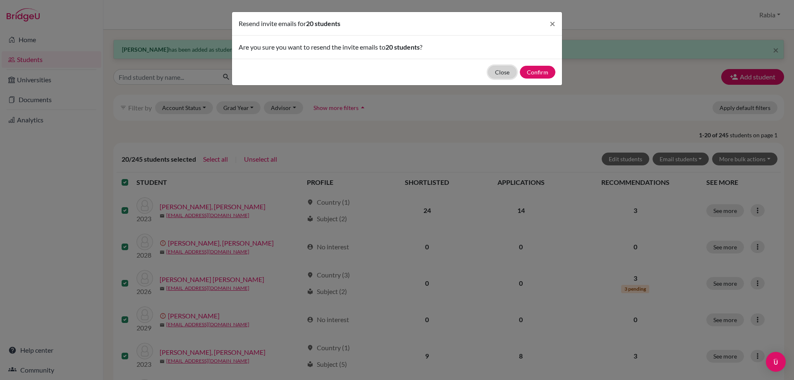
click at [509, 73] on button "Close" at bounding box center [502, 72] width 29 height 13
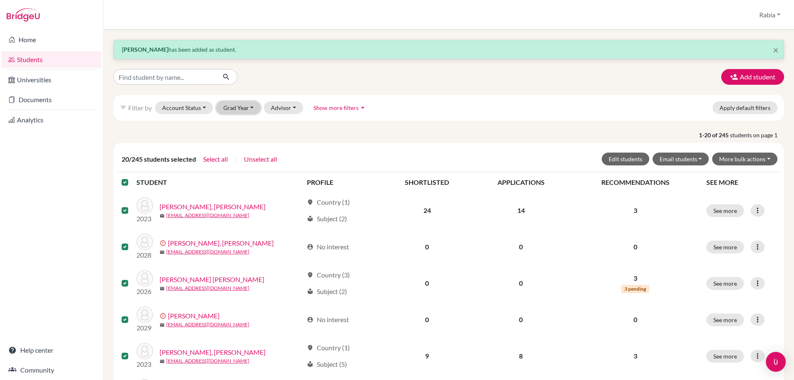
click at [250, 107] on button "Grad Year" at bounding box center [238, 107] width 45 height 13
click at [245, 124] on div "2029" at bounding box center [241, 125] width 29 height 10
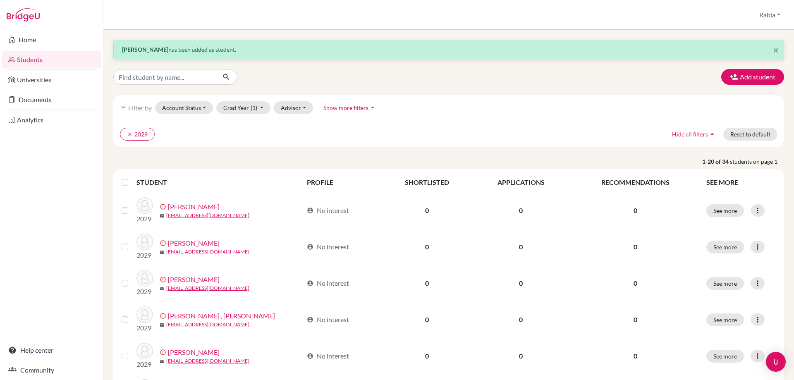
click at [132, 177] on label at bounding box center [132, 177] width 0 height 0
click at [0, 0] on input "checkbox" at bounding box center [0, 0] width 0 height 0
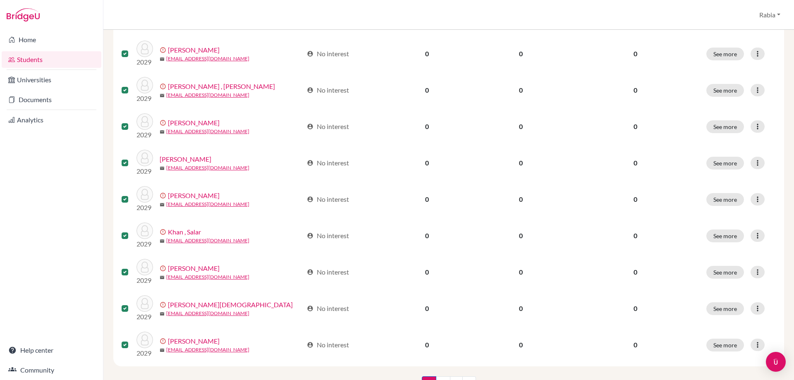
scroll to position [622, 0]
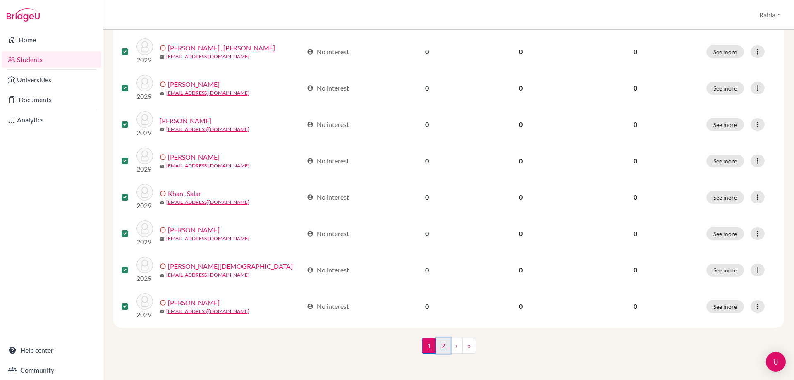
click at [438, 348] on link "2" at bounding box center [443, 346] width 14 height 16
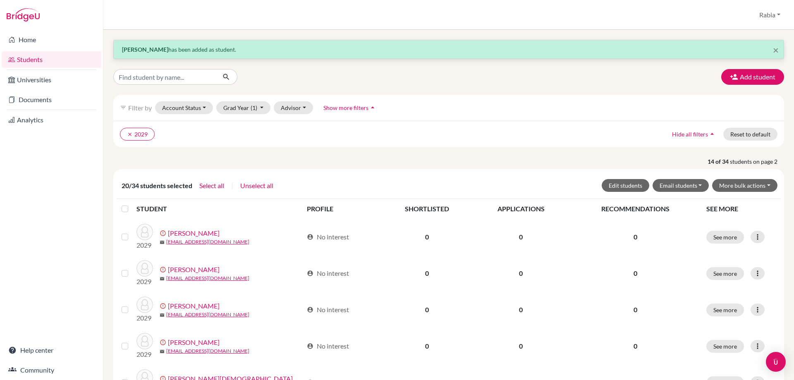
click at [132, 204] on label at bounding box center [132, 204] width 0 height 0
click at [0, 0] on input "checkbox" at bounding box center [0, 0] width 0 height 0
click at [755, 185] on button "More bulk actions" at bounding box center [744, 185] width 65 height 13
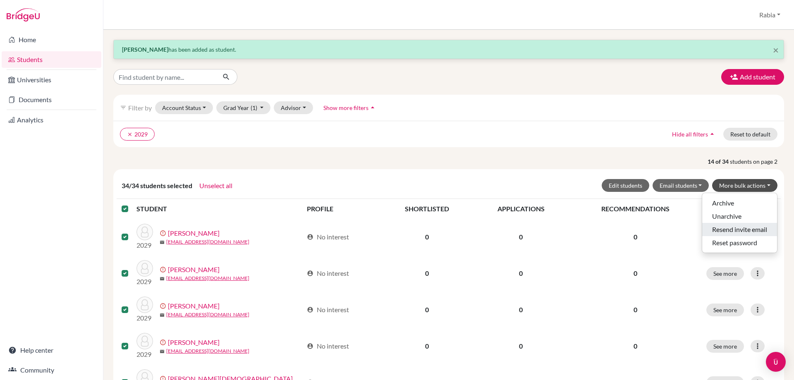
click at [742, 230] on button "Resend invite email" at bounding box center [739, 229] width 75 height 13
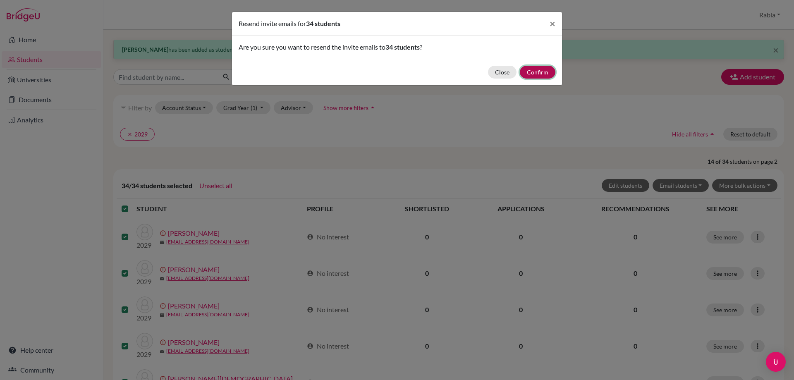
click at [542, 69] on button "Confirm" at bounding box center [538, 72] width 36 height 13
